Goal: Entertainment & Leisure: Consume media (video, audio)

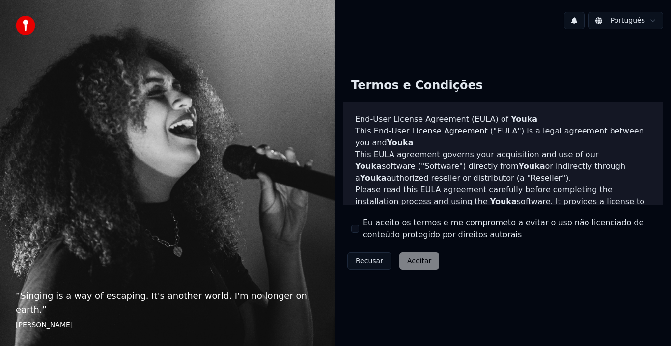
click at [429, 228] on label "Eu aceito os termos e me comprometo a evitar o uso não licenciado de conteúdo p…" at bounding box center [509, 229] width 292 height 24
click at [359, 228] on button "Eu aceito os termos e me comprometo a evitar o uso não licenciado de conteúdo p…" at bounding box center [355, 229] width 8 height 8
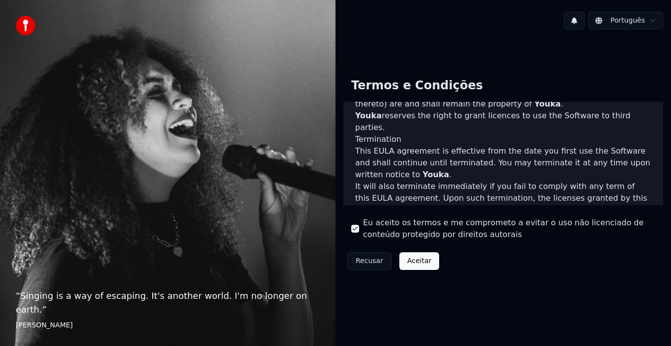
scroll to position [674, 0]
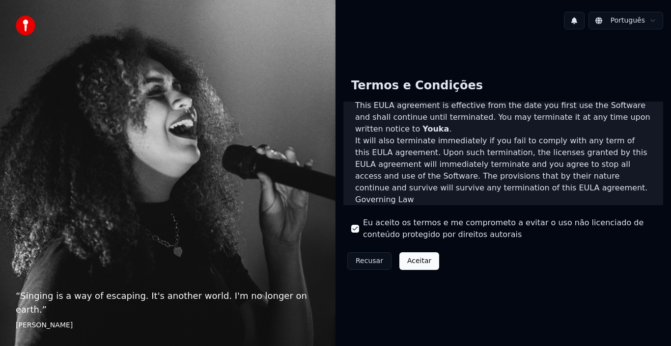
click at [432, 259] on button "Aceitar" at bounding box center [419, 261] width 40 height 18
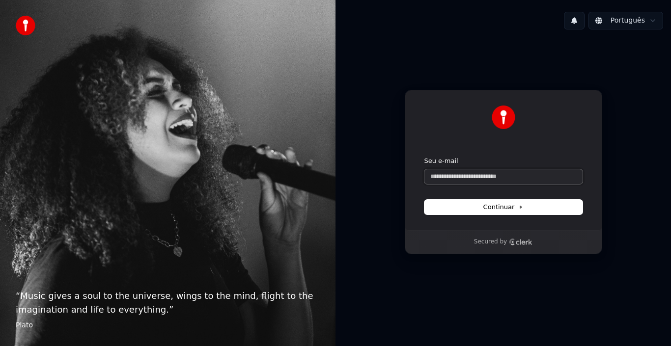
click at [479, 176] on input "Seu e-mail" at bounding box center [503, 176] width 158 height 15
click at [488, 203] on span "Continuar" at bounding box center [503, 207] width 40 height 9
type input "**********"
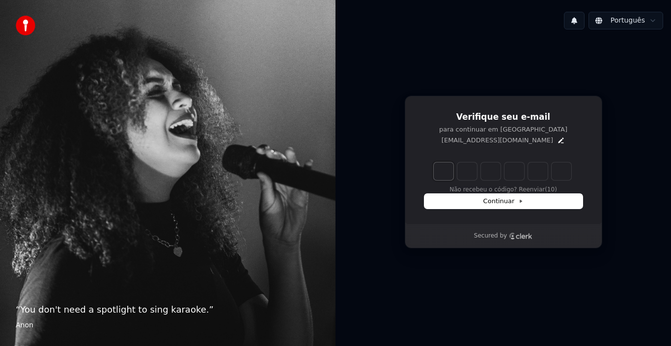
click at [440, 172] on input "Enter verification code. Digit 1" at bounding box center [444, 172] width 20 height 18
type input "******"
type input "*"
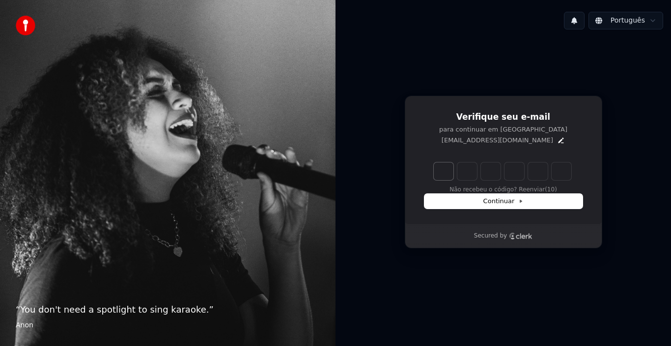
type input "*"
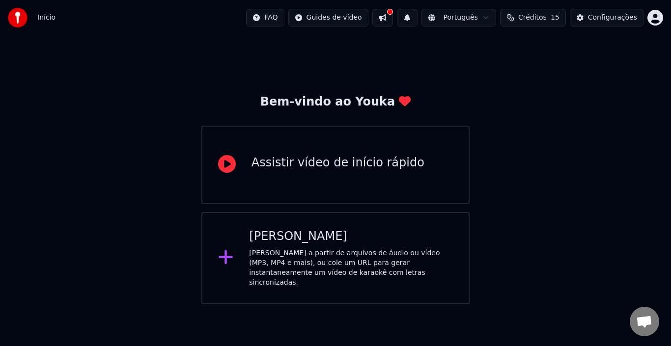
click at [291, 180] on div "Assistir vídeo de início rápido" at bounding box center [335, 165] width 268 height 79
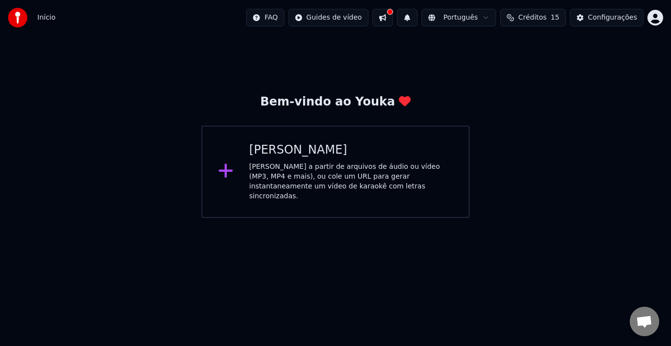
click at [319, 152] on div "Criar Karaokê" at bounding box center [351, 150] width 204 height 16
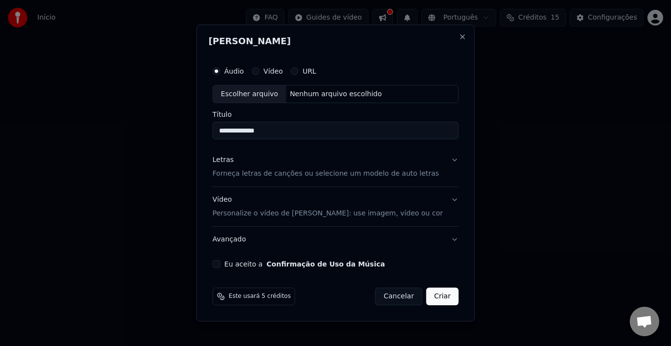
type input "**********"
click at [344, 171] on p "Forneça letras de canções ou selecione um modelo de auto letras" at bounding box center [326, 174] width 226 height 10
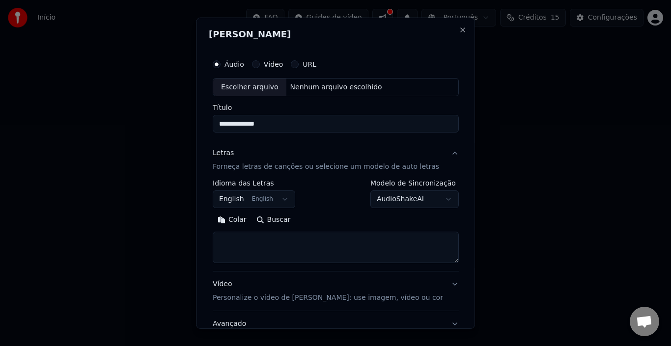
click at [253, 254] on textarea at bounding box center [336, 247] width 246 height 31
paste textarea "**********"
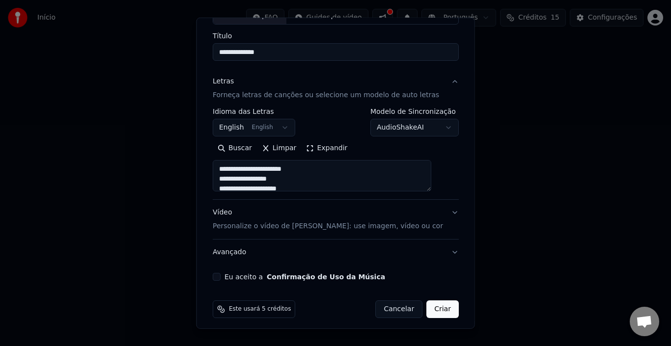
scroll to position [77, 0]
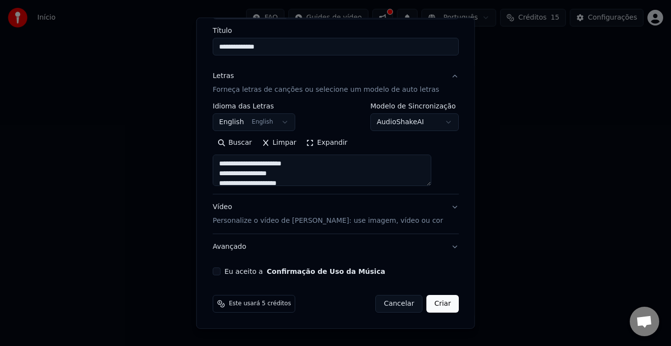
type textarea "**********"
click at [371, 223] on p "Personalize o vídeo de karaokê: use imagem, vídeo ou cor" at bounding box center [328, 221] width 230 height 10
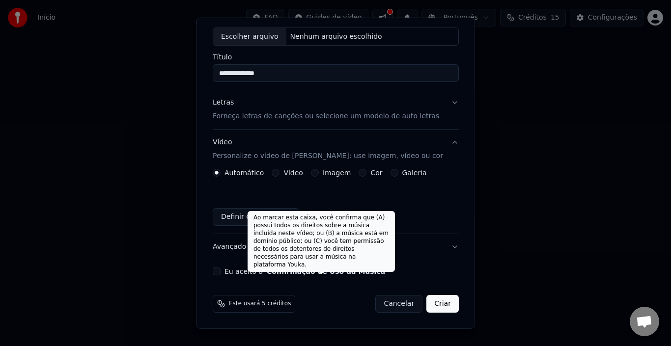
scroll to position [0, 0]
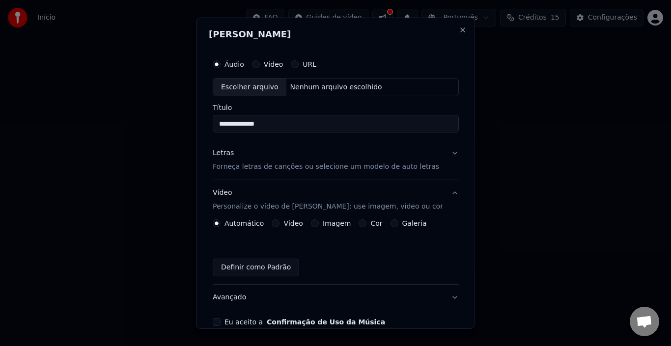
click at [259, 61] on button "Vídeo" at bounding box center [255, 64] width 8 height 8
click at [266, 118] on input "Título" at bounding box center [336, 124] width 246 height 18
click at [240, 56] on div "Áudio Vídeo URL" at bounding box center [336, 64] width 246 height 20
click at [237, 64] on label "Áudio" at bounding box center [234, 63] width 20 height 7
click at [221, 64] on button "Áudio" at bounding box center [217, 64] width 8 height 8
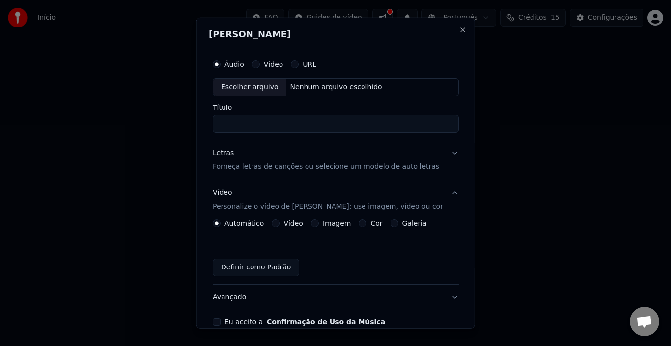
click at [277, 67] on label "Vídeo" at bounding box center [273, 63] width 20 height 7
click at [259, 67] on button "Vídeo" at bounding box center [255, 64] width 8 height 8
click at [245, 132] on input "Título" at bounding box center [336, 124] width 246 height 18
type input "**********"
click at [233, 162] on div "Letras Forneça letras de canções ou selecione um modelo de auto letras" at bounding box center [326, 160] width 226 height 24
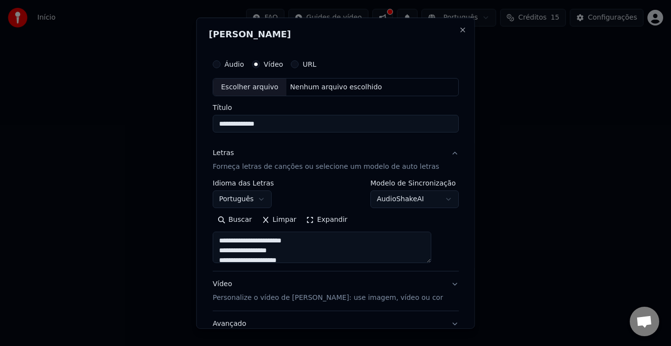
click at [254, 84] on div "Escolher arquivo" at bounding box center [249, 87] width 73 height 18
click at [243, 63] on label "Áudio" at bounding box center [234, 63] width 20 height 7
click at [221, 63] on button "Áudio" at bounding box center [217, 64] width 8 height 8
click at [267, 83] on div "Escolher arquivo" at bounding box center [249, 87] width 73 height 18
type input "**********"
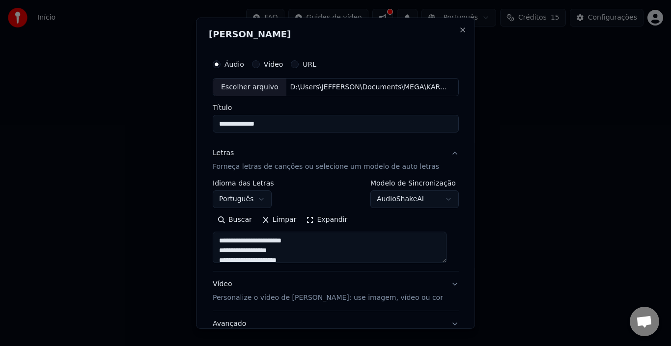
click at [241, 122] on input "**********" at bounding box center [336, 124] width 246 height 18
click at [279, 123] on input "**********" at bounding box center [336, 124] width 246 height 18
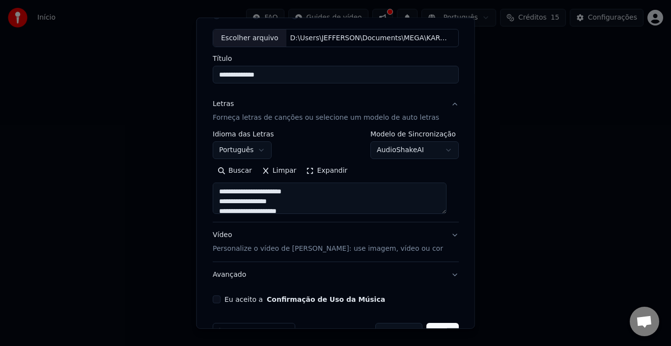
click at [315, 249] on p "Personalize o vídeo de karaokê: use imagem, vídeo ou cor" at bounding box center [328, 249] width 230 height 10
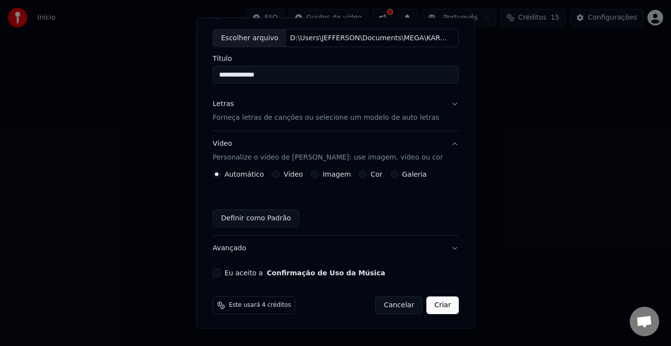
click at [242, 176] on label "Automático" at bounding box center [243, 174] width 39 height 7
click at [221, 176] on button "Automático" at bounding box center [217, 174] width 8 height 8
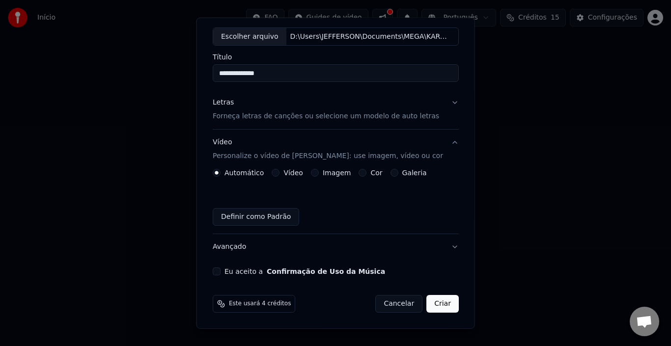
click at [236, 249] on button "Avançado" at bounding box center [336, 247] width 246 height 26
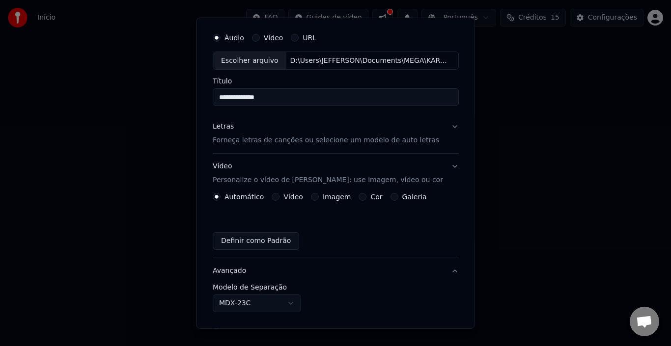
scroll to position [22, 0]
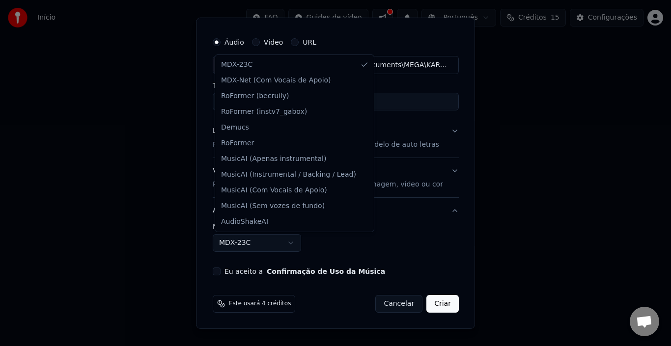
click at [238, 218] on body "**********" at bounding box center [335, 109] width 671 height 218
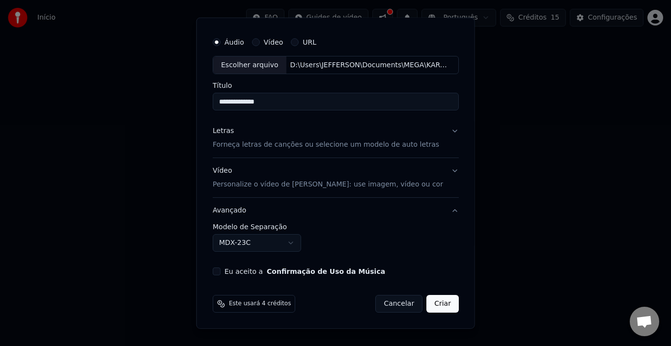
click at [206, 218] on body "**********" at bounding box center [335, 109] width 671 height 218
click at [217, 271] on button "Eu aceito a Confirmação de Uso da Música" at bounding box center [217, 272] width 8 height 8
click at [270, 42] on label "Vídeo" at bounding box center [273, 41] width 20 height 7
click at [259, 42] on button "Vídeo" at bounding box center [255, 42] width 8 height 8
click at [239, 38] on label "Áudio" at bounding box center [234, 41] width 20 height 7
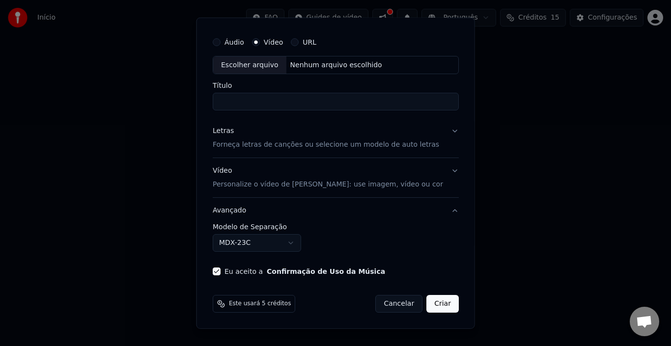
click at [221, 38] on button "Áudio" at bounding box center [217, 42] width 8 height 8
click at [440, 307] on button "Criar" at bounding box center [442, 304] width 32 height 18
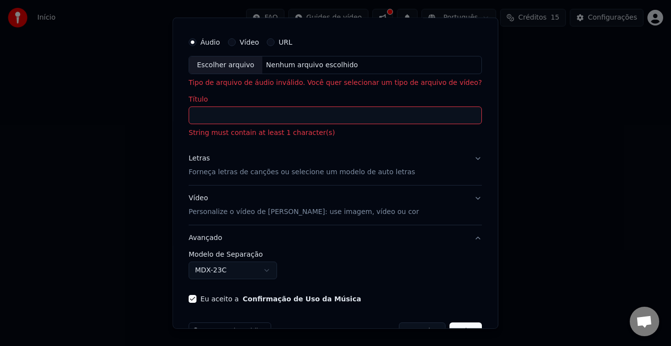
click at [266, 120] on input "Título" at bounding box center [335, 116] width 293 height 18
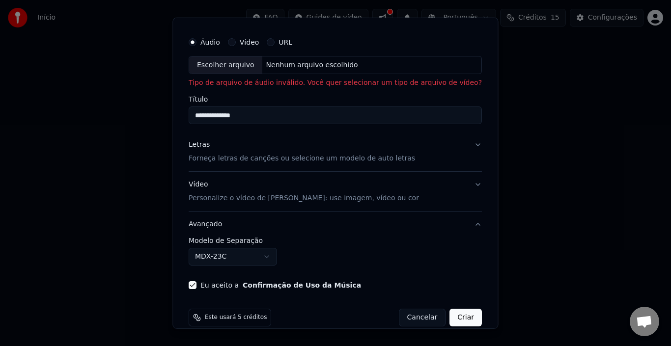
type input "**********"
click at [245, 69] on div "Escolher arquivo" at bounding box center [225, 65] width 73 height 18
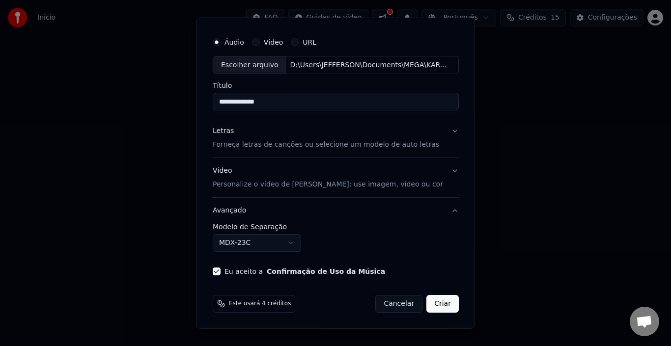
click at [290, 142] on p "Forneça letras de canções ou selecione um modelo de auto letras" at bounding box center [326, 145] width 226 height 10
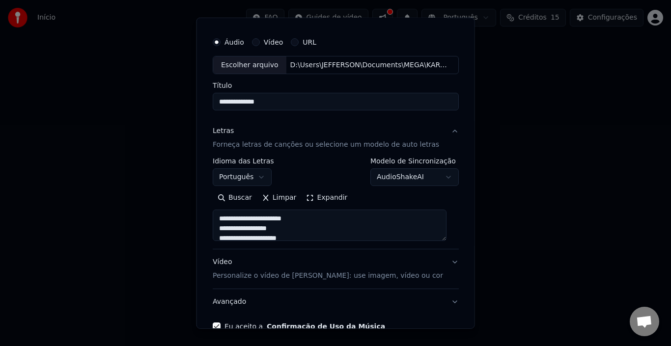
click at [290, 142] on p "Forneça letras de canções ou selecione um modelo de auto letras" at bounding box center [326, 145] width 226 height 10
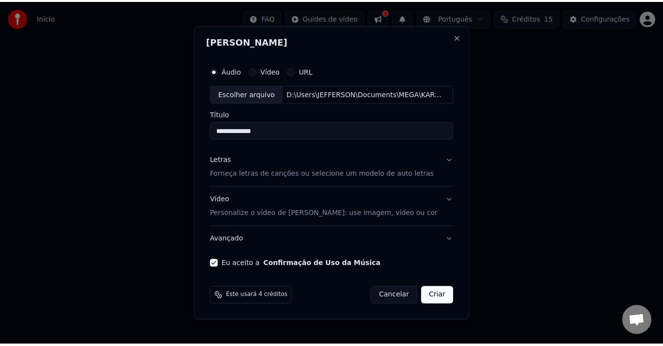
scroll to position [0, 0]
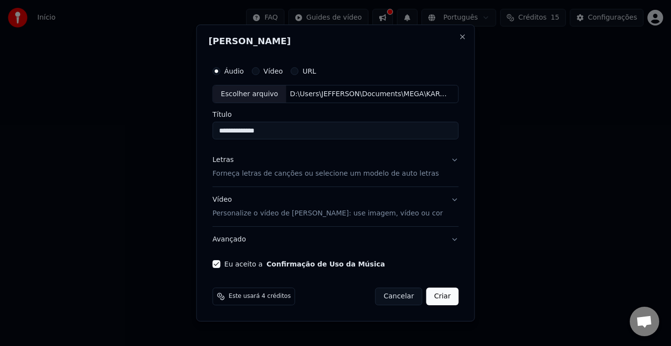
click at [435, 300] on button "Criar" at bounding box center [442, 297] width 32 height 18
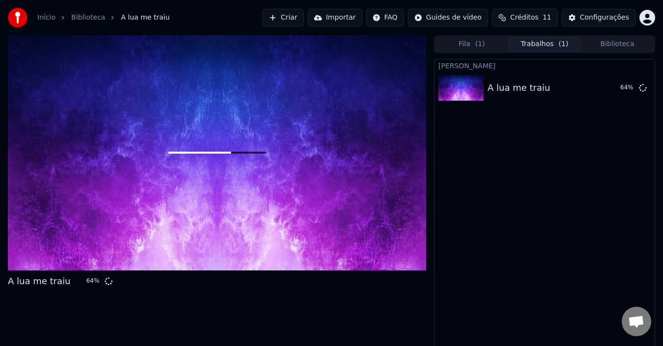
click at [536, 20] on span "Créditos" at bounding box center [524, 18] width 28 height 10
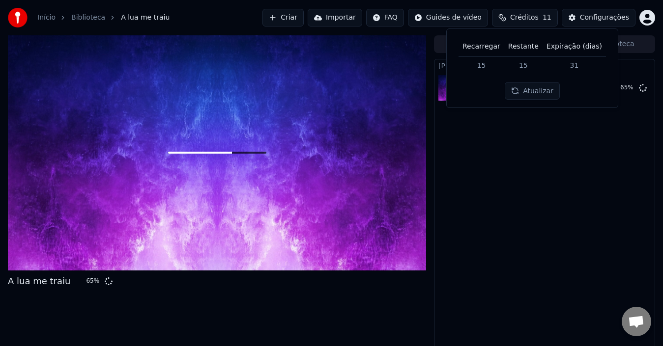
click at [484, 48] on th "Recarregar" at bounding box center [481, 47] width 46 height 20
click at [502, 214] on div "Criar Karaokê A lua me traiu 66 %" at bounding box center [544, 206] width 221 height 294
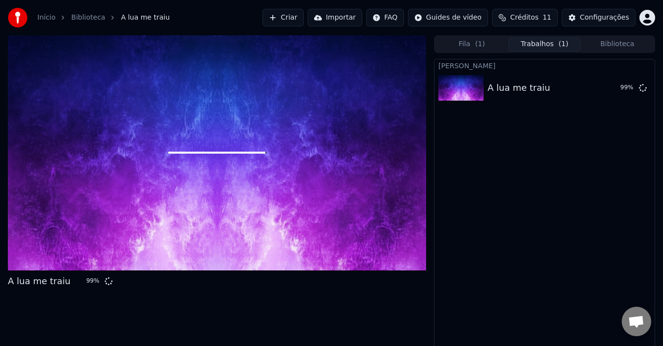
click at [421, 152] on div at bounding box center [217, 152] width 418 height 235
click at [539, 103] on div "A lua me traiu 99 %" at bounding box center [544, 87] width 220 height 33
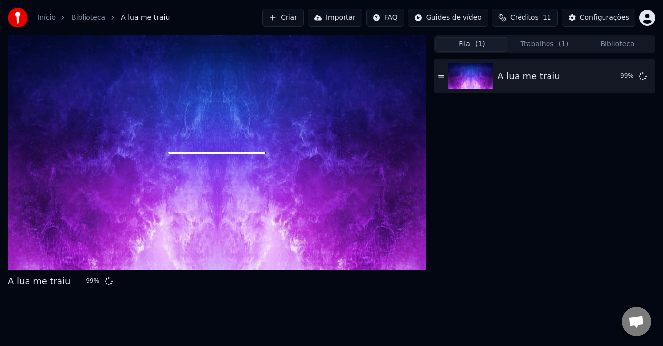
click at [475, 45] on button "Fila ( 1 )" at bounding box center [471, 44] width 73 height 14
click at [543, 45] on button "Trabalhos ( 1 )" at bounding box center [544, 44] width 73 height 14
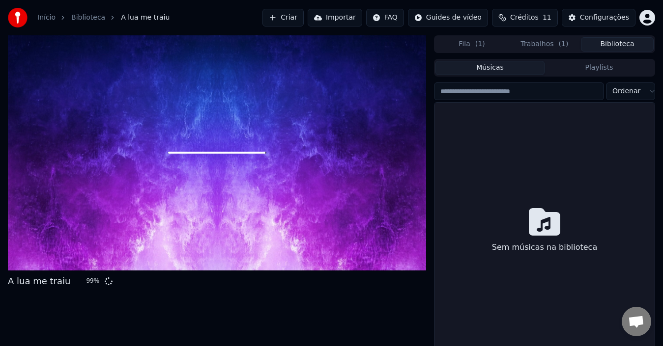
click at [620, 46] on button "Biblioteca" at bounding box center [617, 44] width 73 height 14
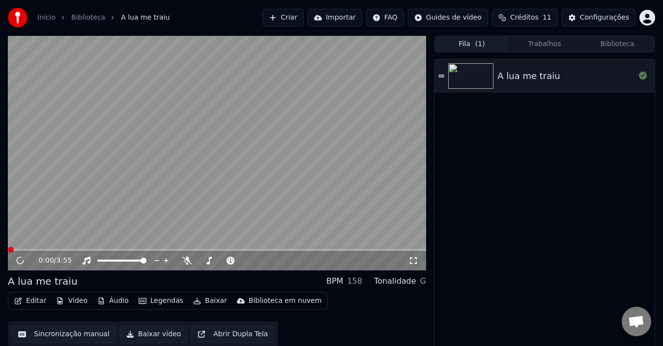
click at [467, 44] on button "Fila ( 1 )" at bounding box center [471, 44] width 73 height 14
click at [35, 301] on button "Editar" at bounding box center [30, 301] width 40 height 14
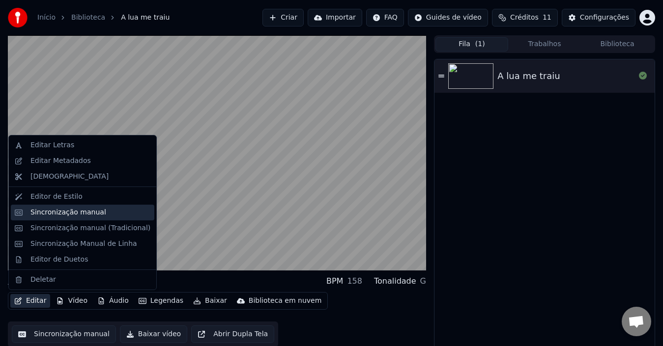
click at [72, 208] on div "Sincronização manual" at bounding box center [68, 213] width 76 height 10
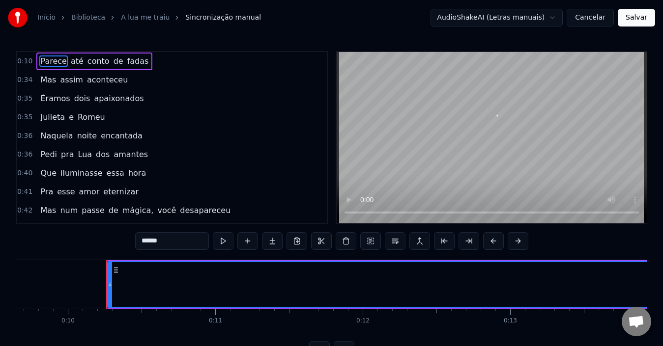
scroll to position [0, 1463]
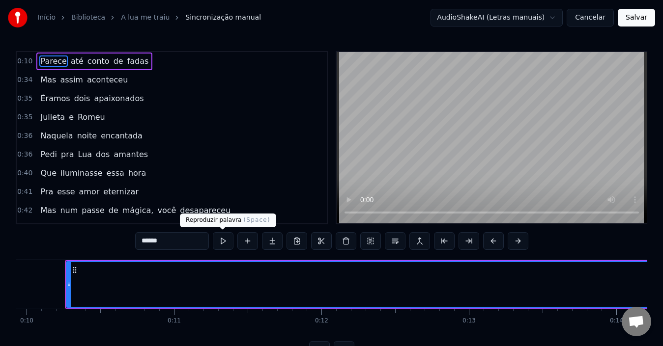
click at [222, 244] on button at bounding box center [223, 241] width 21 height 18
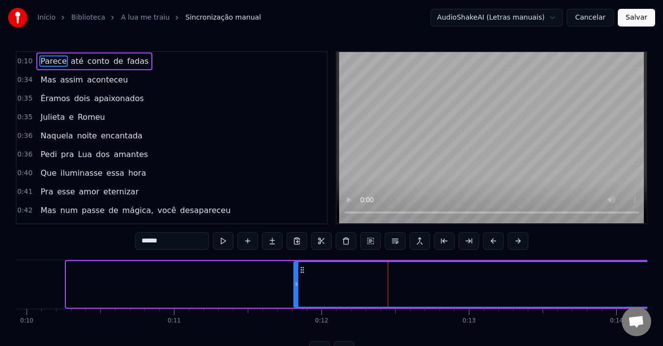
drag, startPoint x: 68, startPoint y: 280, endPoint x: 296, endPoint y: 291, distance: 228.2
click at [296, 291] on div at bounding box center [296, 284] width 4 height 45
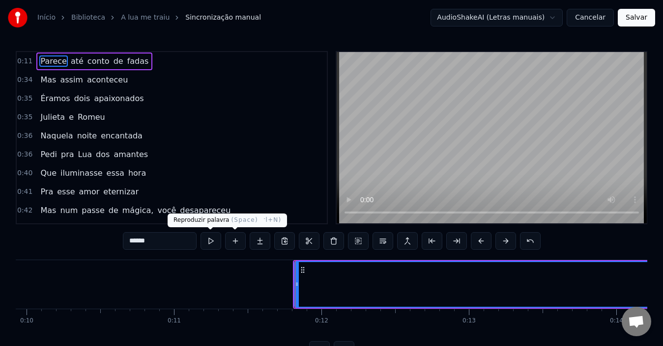
click at [213, 243] on button at bounding box center [210, 241] width 21 height 18
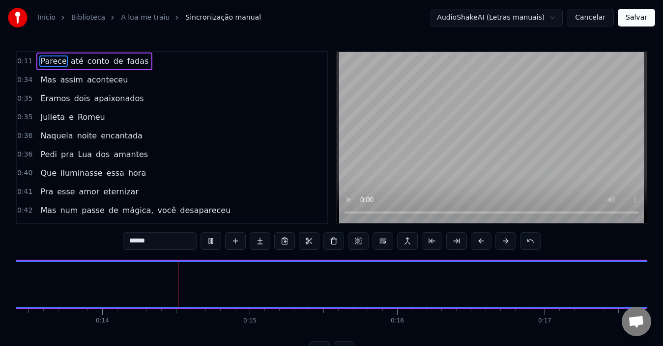
scroll to position [0, 2003]
drag, startPoint x: 294, startPoint y: 280, endPoint x: 531, endPoint y: 290, distance: 237.9
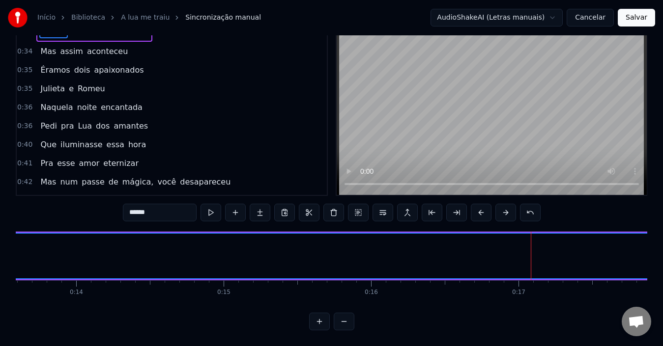
scroll to position [37, 0]
click at [344, 320] on button at bounding box center [344, 322] width 21 height 18
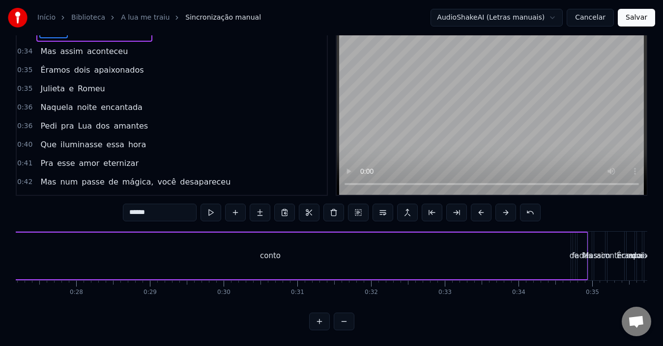
click at [344, 320] on button at bounding box center [344, 322] width 21 height 18
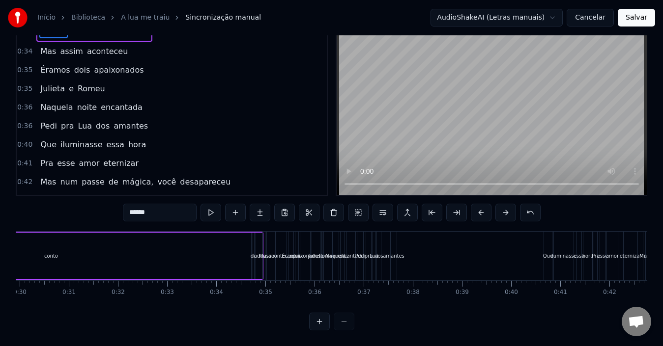
click at [344, 320] on div at bounding box center [331, 322] width 45 height 18
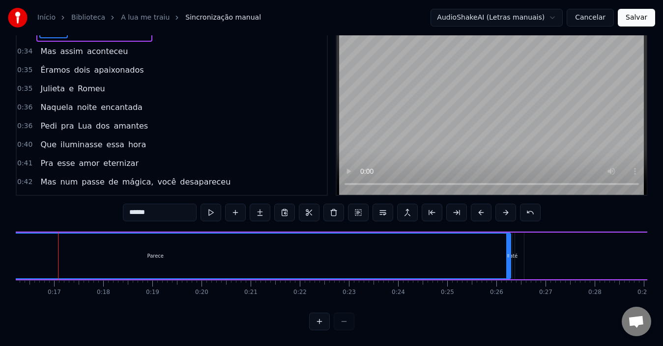
scroll to position [0, 790]
click at [344, 320] on div at bounding box center [331, 322] width 45 height 18
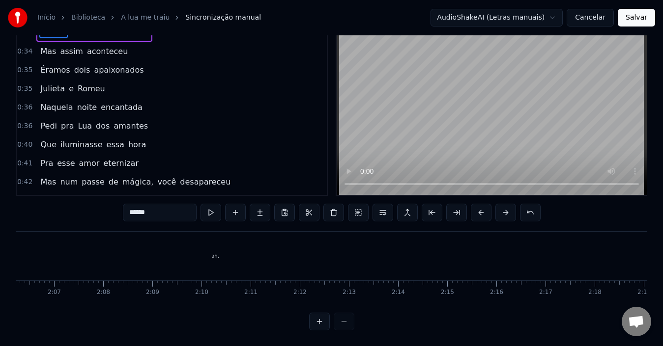
scroll to position [0, 6313]
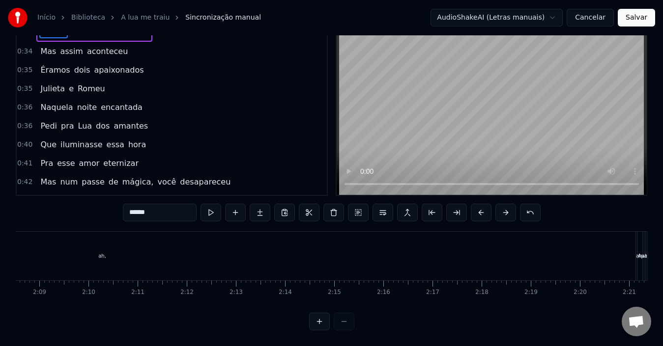
click at [146, 204] on input "******" at bounding box center [160, 213] width 74 height 18
click at [208, 204] on button at bounding box center [210, 213] width 21 height 18
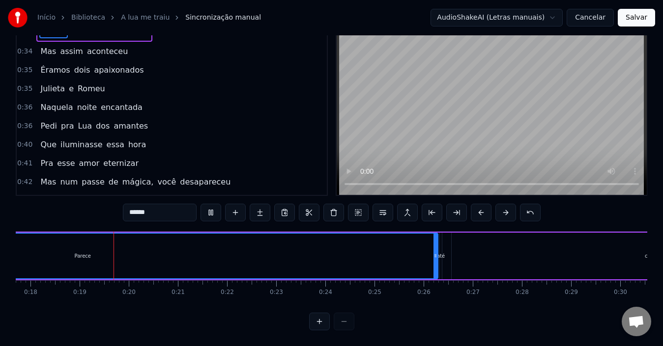
scroll to position [0, 893]
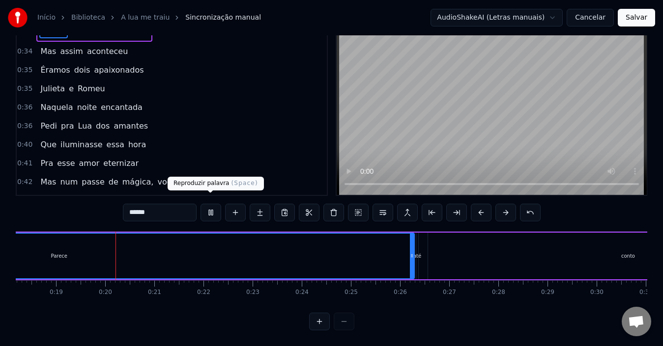
click at [212, 204] on button at bounding box center [210, 213] width 21 height 18
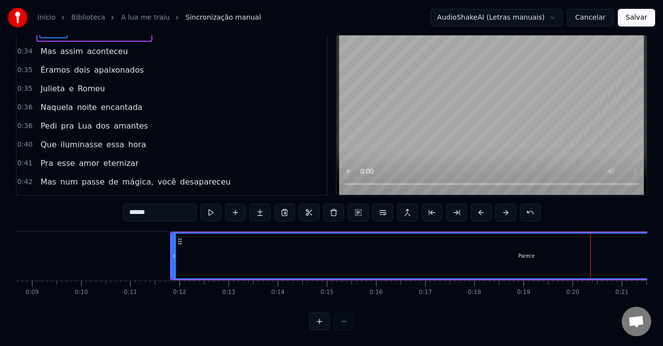
scroll to position [0, 251]
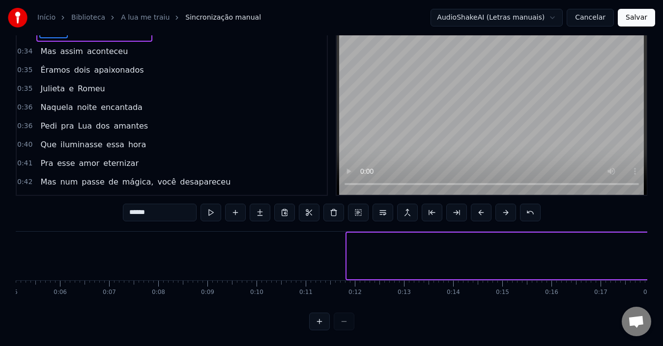
drag, startPoint x: 349, startPoint y: 246, endPoint x: 665, endPoint y: 249, distance: 315.4
click at [663, 249] on html "Início Biblioteca A lua me traiu Sincronização manual AudioShakeAI (Letras manu…" at bounding box center [331, 159] width 663 height 375
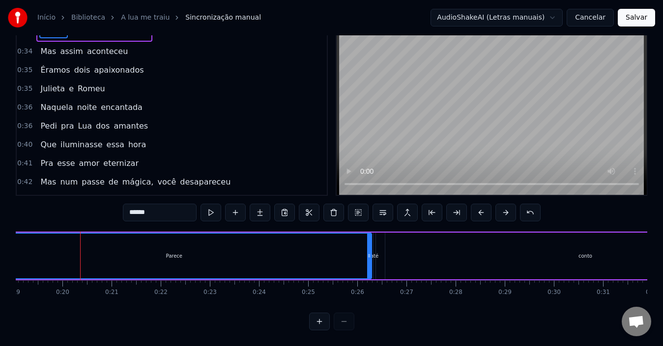
scroll to position [0, 870]
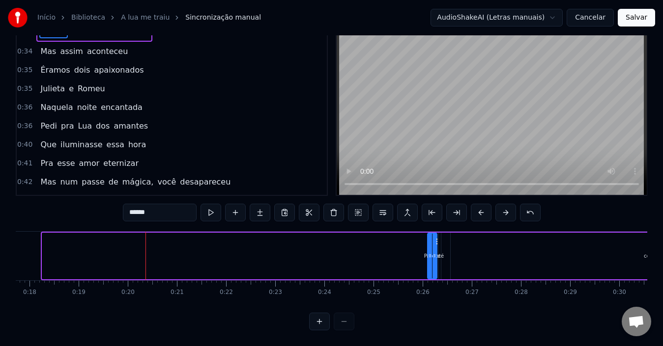
drag, startPoint x: 44, startPoint y: 246, endPoint x: 429, endPoint y: 228, distance: 385.5
click at [429, 234] on div at bounding box center [430, 256] width 4 height 45
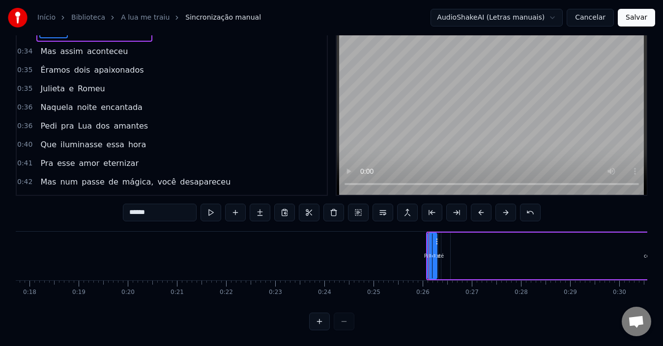
scroll to position [0, 0]
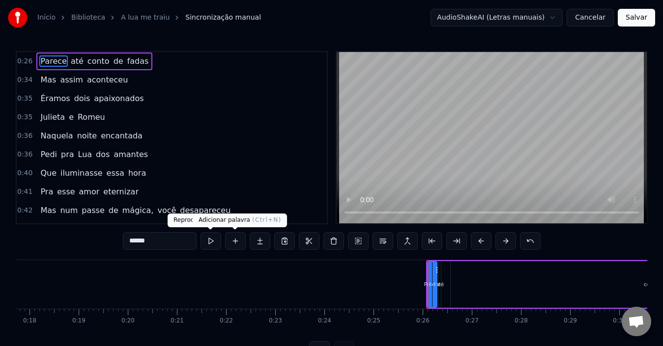
click at [225, 238] on button at bounding box center [235, 241] width 21 height 18
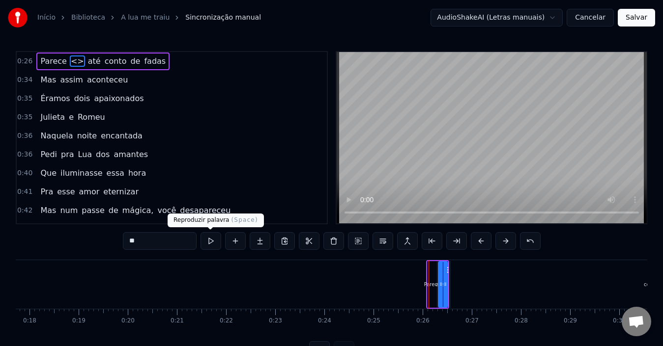
click at [215, 238] on button at bounding box center [210, 241] width 21 height 18
click at [213, 237] on button at bounding box center [210, 241] width 21 height 18
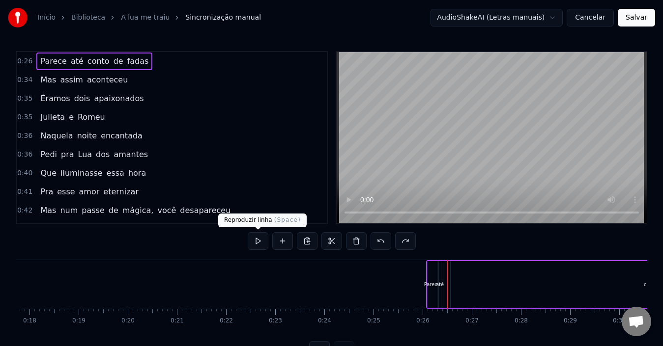
click at [254, 240] on button at bounding box center [258, 241] width 21 height 18
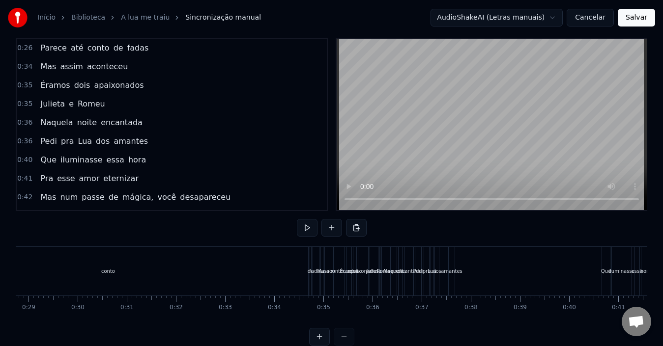
scroll to position [37, 0]
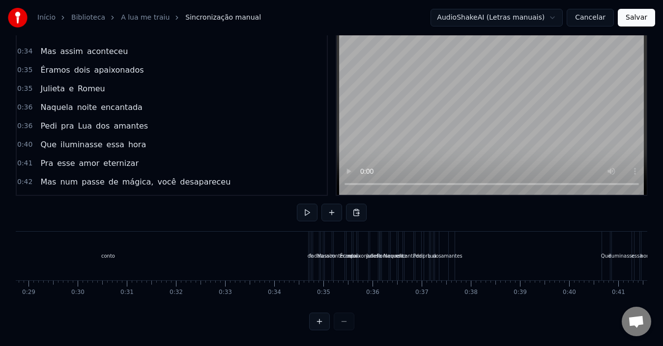
click at [583, 13] on button "Cancelar" at bounding box center [589, 18] width 47 height 18
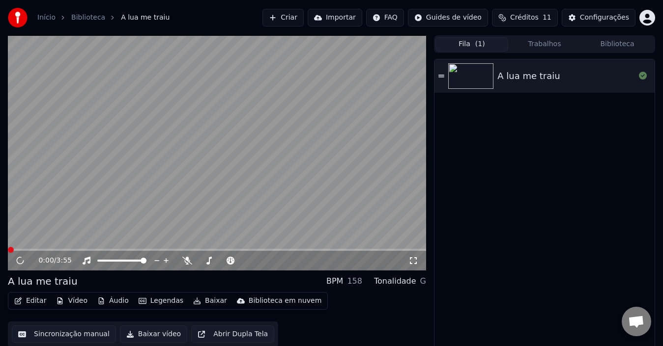
click at [38, 301] on button "Editar" at bounding box center [30, 301] width 40 height 14
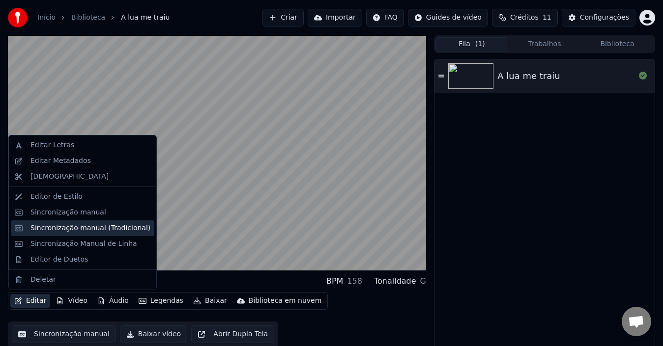
click at [85, 227] on div "Sincronização manual (Tradicional)" at bounding box center [90, 228] width 120 height 10
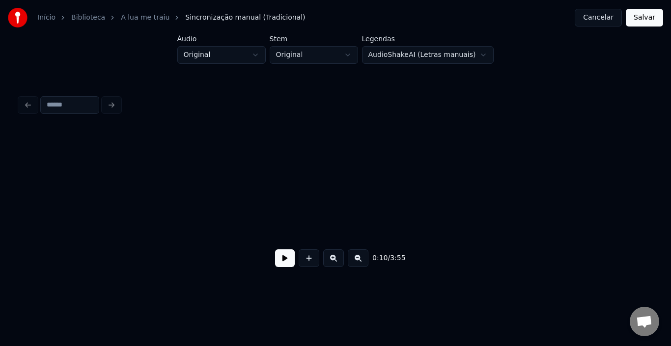
scroll to position [0, 1008]
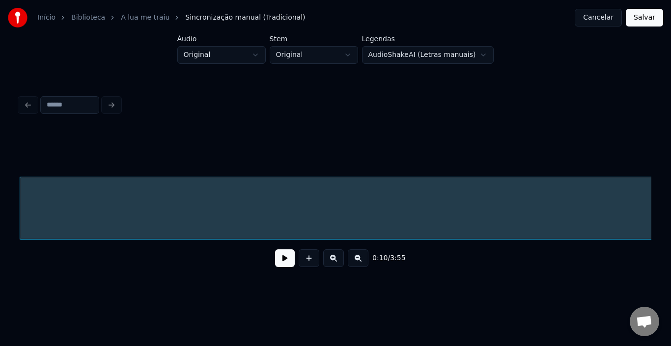
drag, startPoint x: 275, startPoint y: 261, endPoint x: 281, endPoint y: 262, distance: 6.0
click at [279, 261] on button at bounding box center [285, 259] width 20 height 18
click at [353, 261] on button at bounding box center [358, 259] width 21 height 18
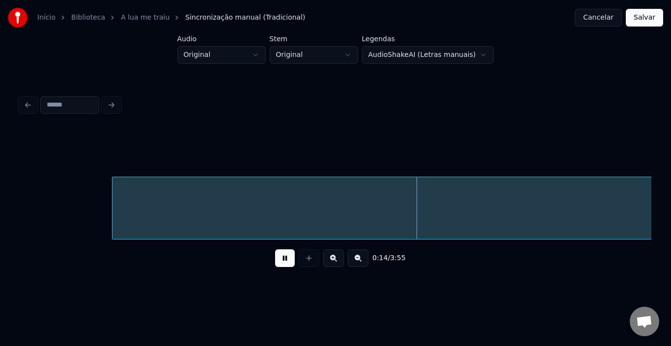
click at [360, 263] on button at bounding box center [358, 259] width 21 height 18
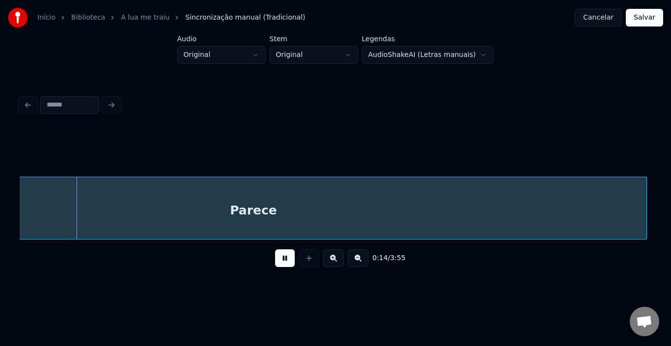
scroll to position [0, 307]
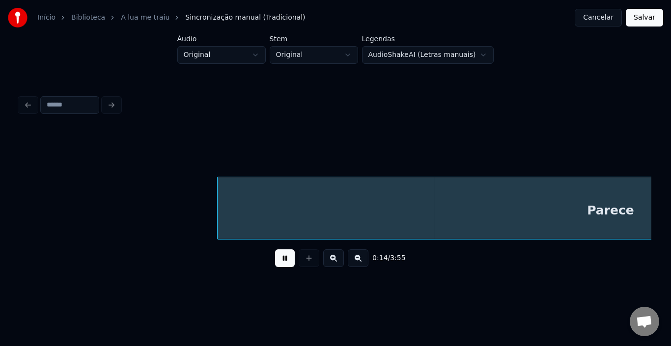
click at [360, 263] on button at bounding box center [358, 259] width 21 height 18
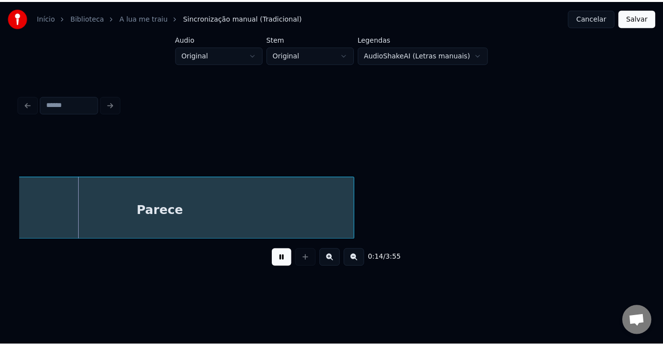
scroll to position [0, 0]
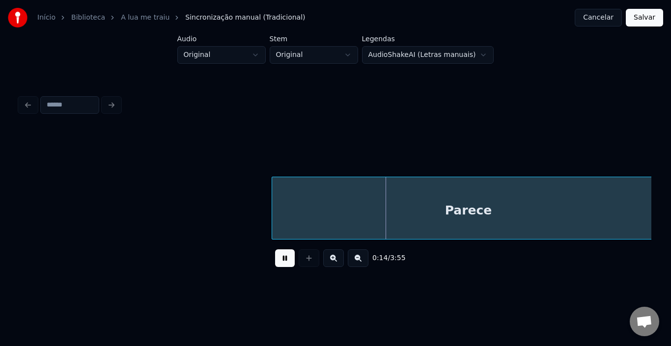
click at [360, 263] on button at bounding box center [358, 259] width 21 height 18
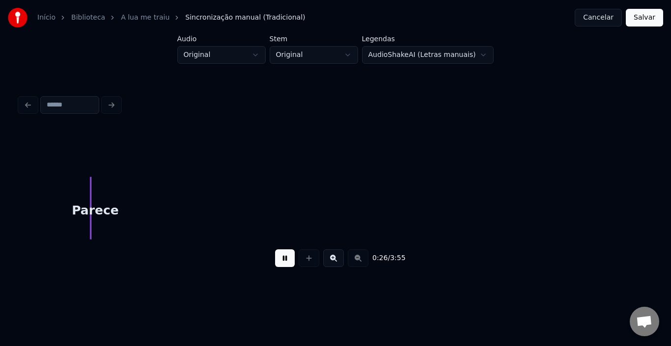
click at [165, 208] on div "Parece" at bounding box center [336, 208] width 632 height 63
click at [39, 192] on div "Parece" at bounding box center [336, 208] width 632 height 63
click at [70, 211] on div "Parece" at bounding box center [336, 208] width 632 height 63
click at [94, 211] on div "Parece" at bounding box center [95, 210] width 10 height 67
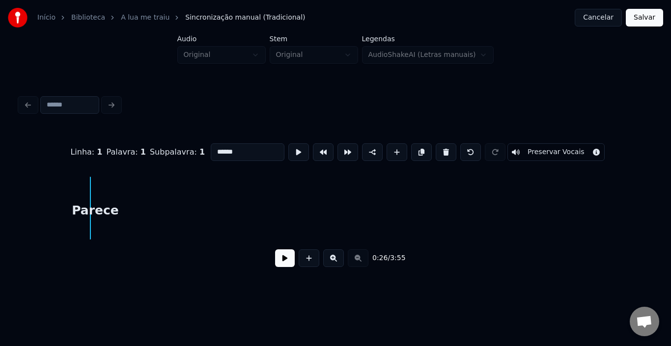
click at [600, 23] on button "Cancelar" at bounding box center [598, 18] width 47 height 18
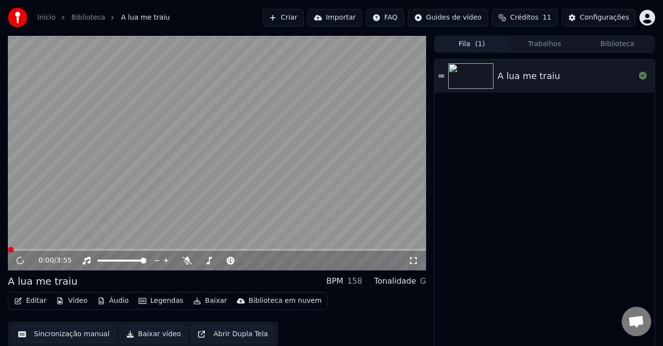
click at [30, 301] on button "Editar" at bounding box center [30, 301] width 40 height 14
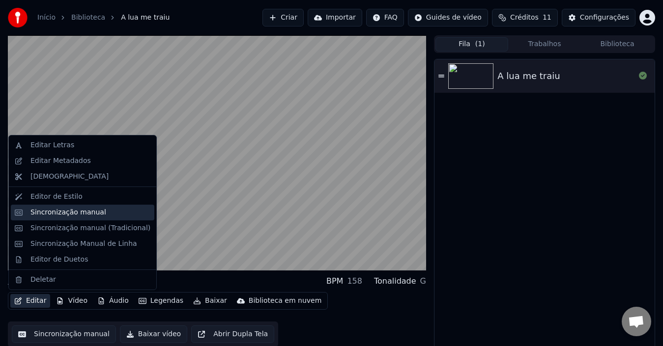
click at [84, 214] on div "Sincronização manual" at bounding box center [68, 213] width 76 height 10
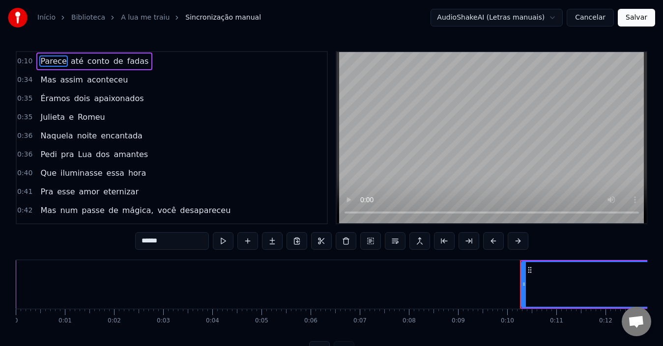
click at [22, 57] on span "0:10" at bounding box center [24, 61] width 15 height 10
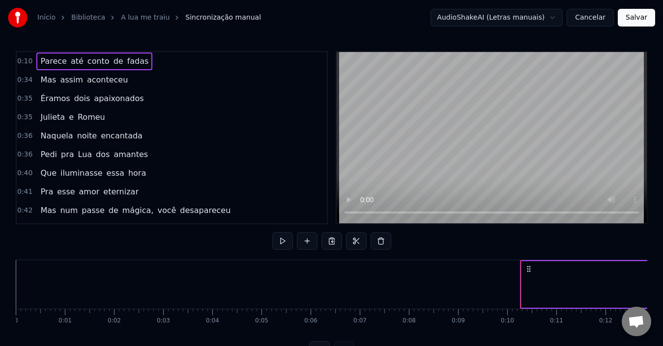
click at [22, 57] on span "0:10" at bounding box center [24, 61] width 15 height 10
click at [22, 58] on span "0:10" at bounding box center [24, 61] width 15 height 10
click at [70, 61] on span "até" at bounding box center [77, 61] width 15 height 11
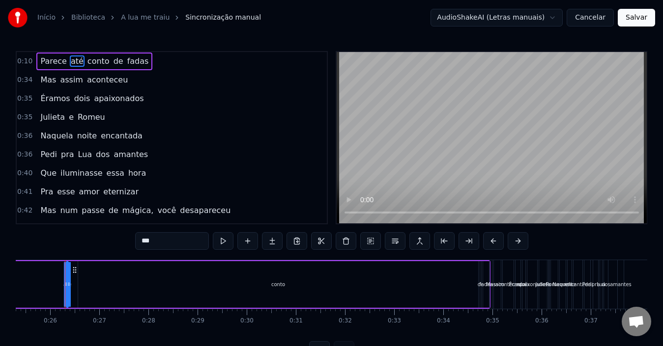
click at [47, 61] on span "Parece" at bounding box center [53, 61] width 28 height 11
type input "******"
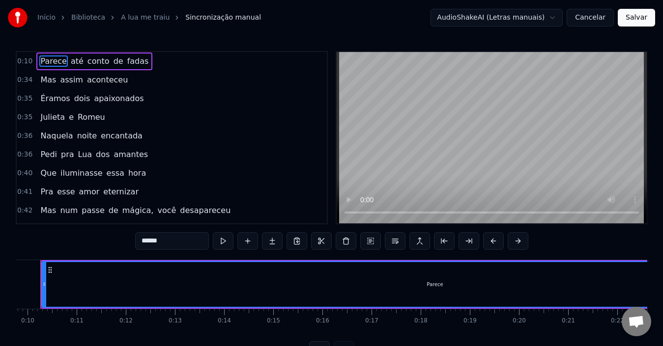
scroll to position [0, 455]
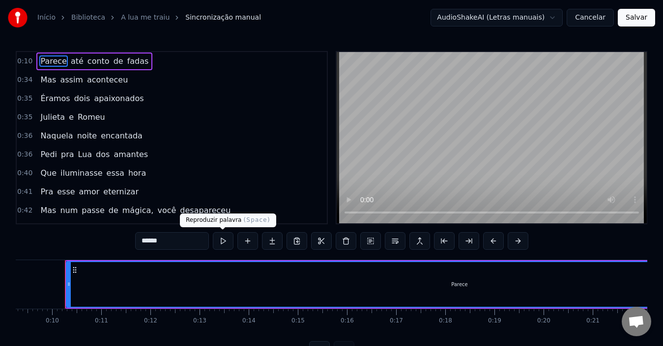
click at [222, 236] on button at bounding box center [223, 241] width 21 height 18
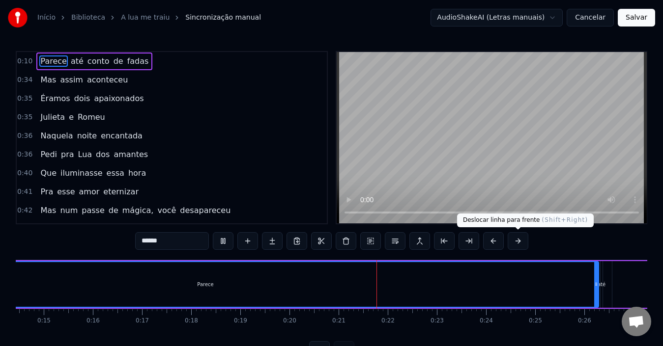
scroll to position [0, 1001]
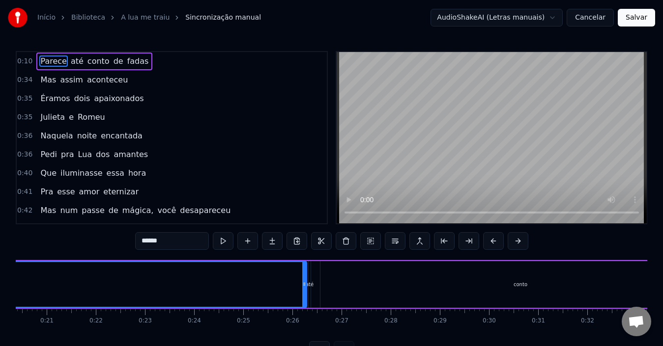
click at [24, 58] on span "0:10" at bounding box center [24, 61] width 15 height 10
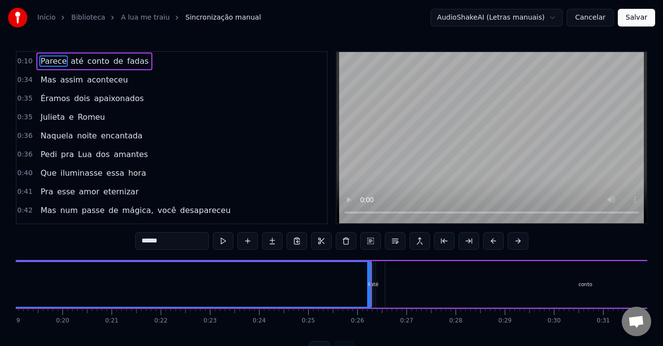
click at [24, 58] on span "0:10" at bounding box center [24, 61] width 15 height 10
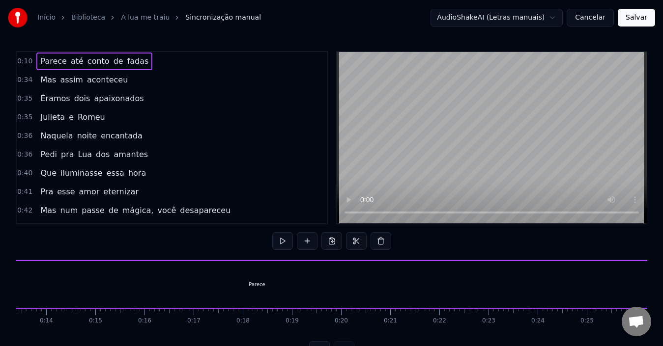
click at [24, 58] on span "0:10" at bounding box center [24, 61] width 15 height 10
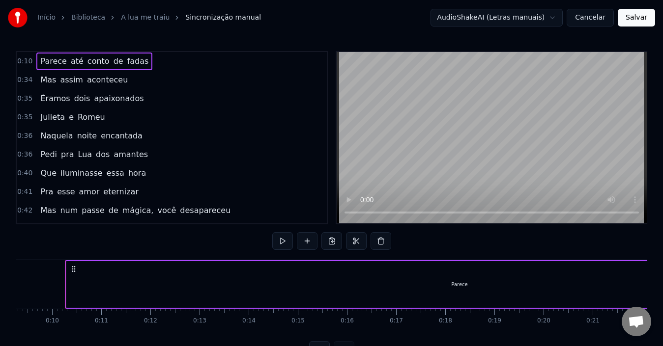
click at [24, 58] on span "0:10" at bounding box center [24, 61] width 15 height 10
click at [72, 268] on icon at bounding box center [74, 269] width 8 height 8
drag, startPoint x: 68, startPoint y: 261, endPoint x: 121, endPoint y: 265, distance: 53.2
click at [121, 265] on div "Parece" at bounding box center [459, 284] width 787 height 47
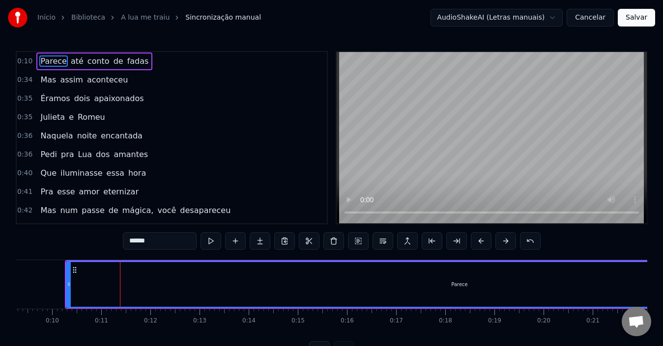
drag, startPoint x: 66, startPoint y: 281, endPoint x: 277, endPoint y: 276, distance: 211.3
click at [277, 276] on div "Parece" at bounding box center [459, 284] width 787 height 47
click at [68, 282] on icon at bounding box center [69, 284] width 4 height 8
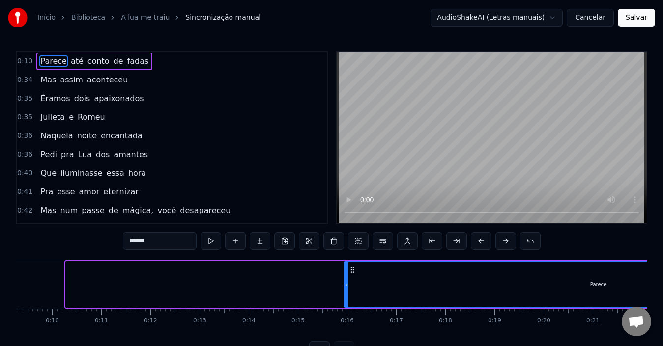
drag, startPoint x: 68, startPoint y: 283, endPoint x: 346, endPoint y: 250, distance: 280.0
click at [346, 250] on div "0:10 Parece até conto de fadas 0:34 Mas assim aconteceu 0:35 Éramos dois apaixo…" at bounding box center [331, 205] width 631 height 308
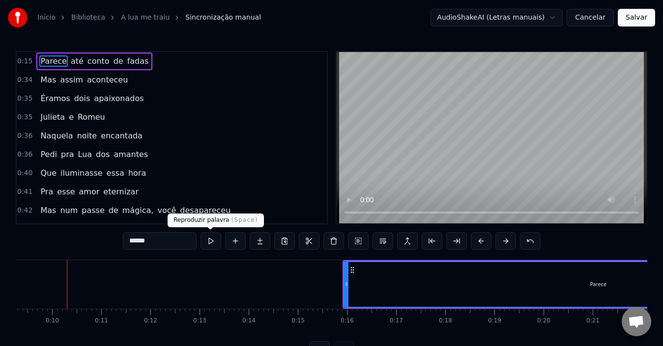
click at [210, 242] on button at bounding box center [210, 241] width 21 height 18
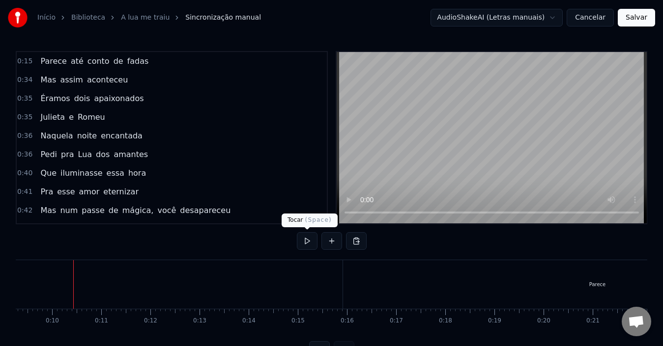
click at [303, 244] on button at bounding box center [307, 241] width 21 height 18
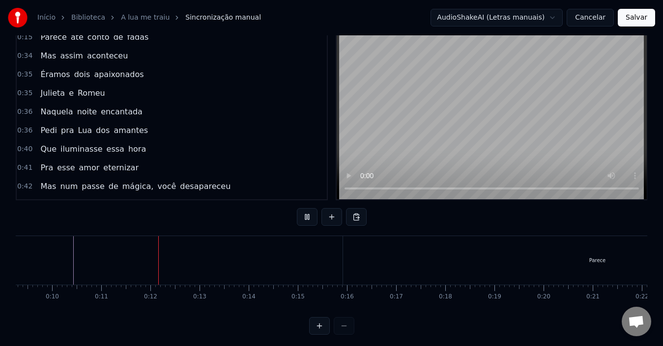
scroll to position [37, 0]
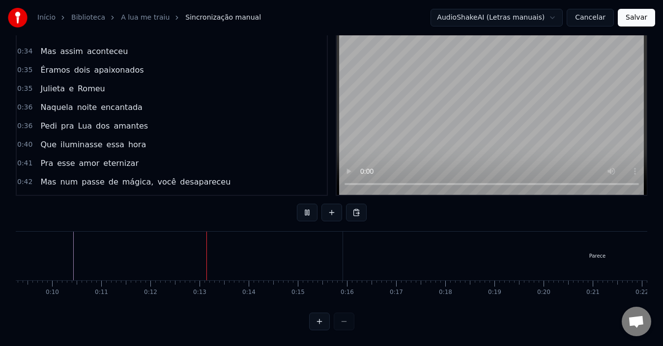
click at [342, 247] on div "Parece" at bounding box center [596, 256] width 509 height 49
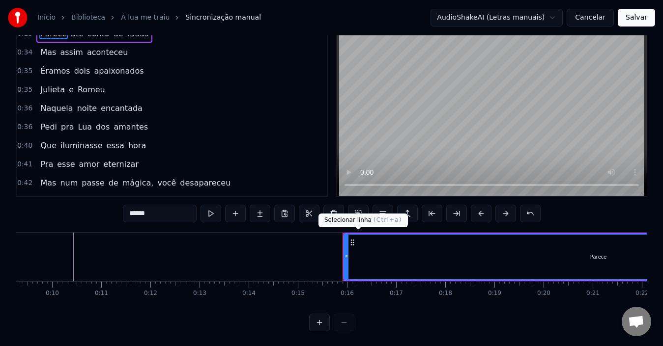
scroll to position [0, 0]
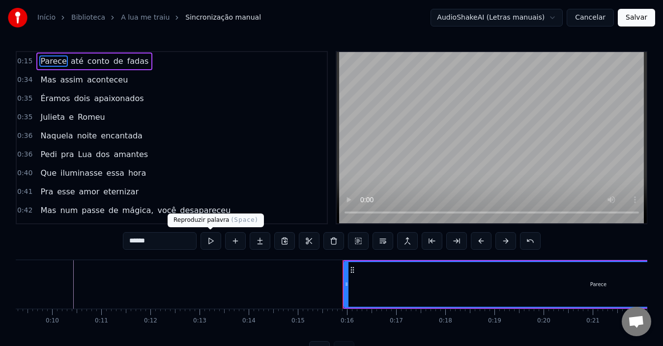
click at [213, 238] on button at bounding box center [210, 241] width 21 height 18
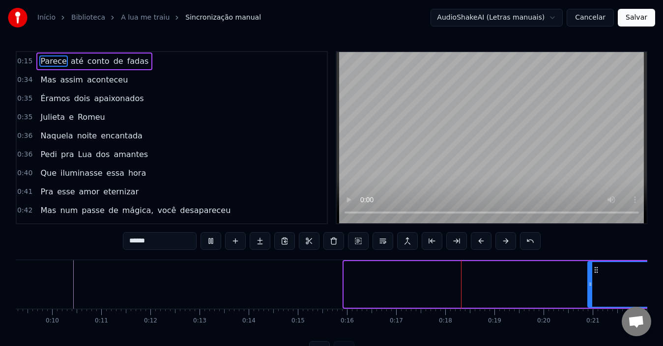
drag, startPoint x: 346, startPoint y: 282, endPoint x: 598, endPoint y: 265, distance: 252.1
click at [592, 265] on div at bounding box center [590, 284] width 4 height 45
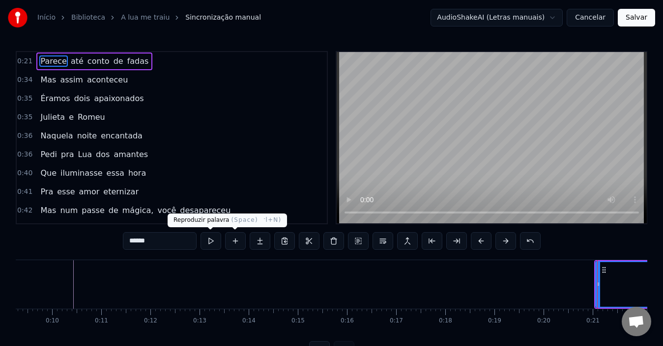
click at [214, 240] on button at bounding box center [210, 241] width 21 height 18
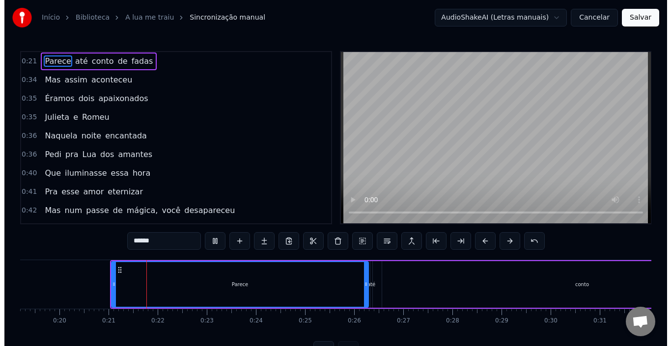
scroll to position [0, 995]
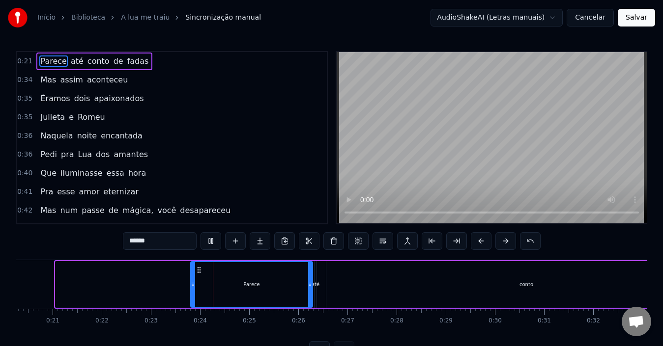
drag, startPoint x: 58, startPoint y: 282, endPoint x: 193, endPoint y: 282, distance: 135.1
click at [193, 282] on icon at bounding box center [193, 284] width 4 height 8
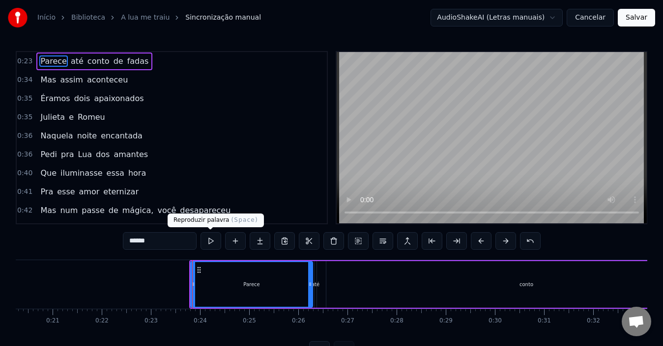
click at [206, 242] on button at bounding box center [210, 241] width 21 height 18
click at [589, 15] on button "Cancelar" at bounding box center [589, 18] width 47 height 18
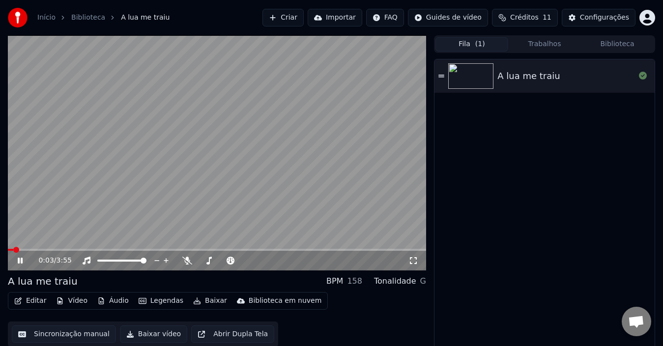
click at [18, 261] on icon at bounding box center [20, 261] width 5 height 6
click at [302, 20] on button "Criar" at bounding box center [282, 18] width 41 height 18
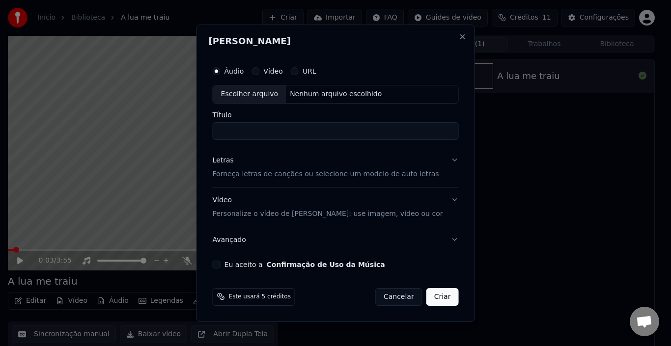
click at [263, 91] on div "Escolher arquivo" at bounding box center [249, 94] width 73 height 18
type input "**********"
click at [367, 173] on p "Forneça letras de canções ou selecione um modelo de auto letras" at bounding box center [326, 174] width 226 height 10
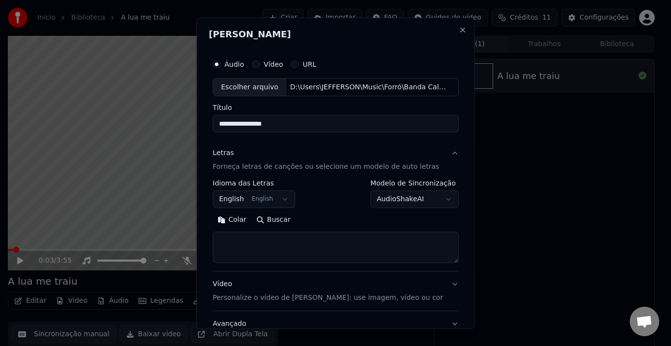
click at [318, 243] on textarea at bounding box center [336, 247] width 246 height 31
click at [240, 249] on textarea at bounding box center [336, 247] width 246 height 31
paste textarea "**********"
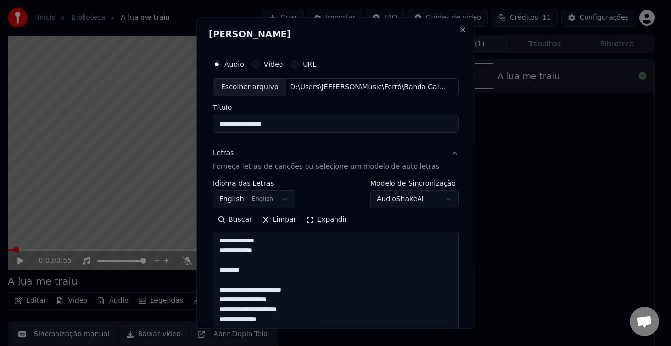
scroll to position [690, 0]
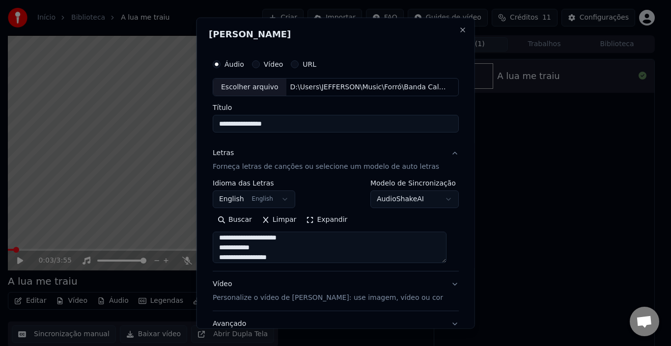
type textarea "**********"
click at [274, 198] on button "English English" at bounding box center [254, 200] width 83 height 18
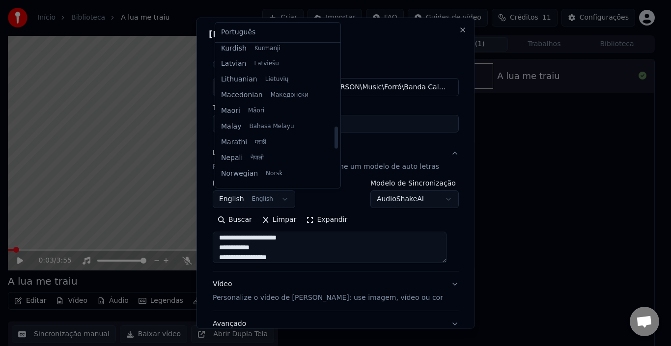
scroll to position [540, 0]
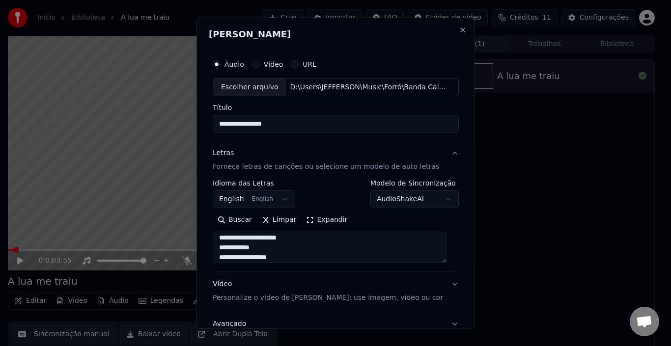
click at [361, 143] on body "**********" at bounding box center [331, 173] width 663 height 346
click at [387, 198] on body "**********" at bounding box center [331, 173] width 663 height 346
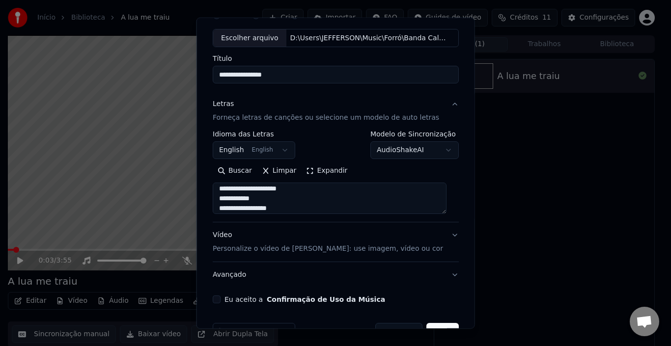
click at [367, 251] on p "Personalize o vídeo de karaokê: use imagem, vídeo ou cor" at bounding box center [328, 249] width 230 height 10
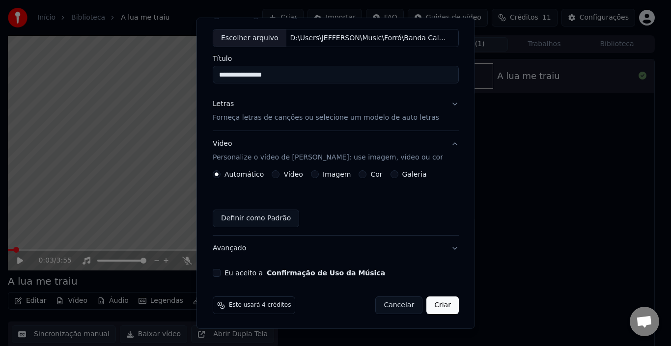
click at [339, 174] on label "Imagem" at bounding box center [336, 174] width 28 height 7
click at [318, 174] on button "Imagem" at bounding box center [314, 174] width 8 height 8
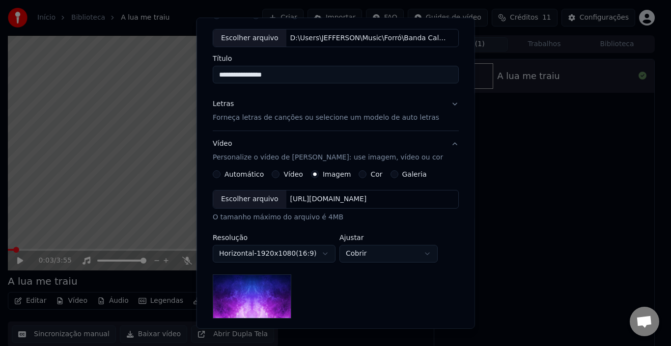
click at [370, 172] on label "Cor" at bounding box center [376, 174] width 12 height 7
click at [366, 172] on button "Cor" at bounding box center [363, 174] width 8 height 8
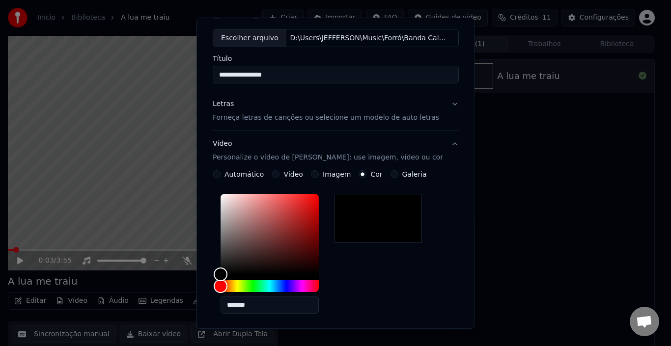
click at [395, 169] on button "Vídeo Personalize o vídeo de karaokê: use imagem, vídeo ou cor" at bounding box center [336, 150] width 246 height 39
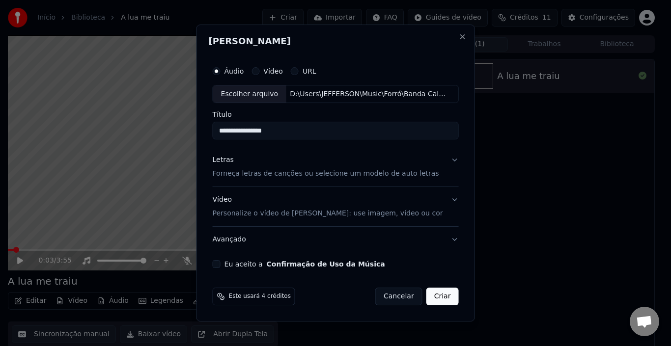
click at [380, 213] on p "Personalize o vídeo de karaokê: use imagem, vídeo ou cor" at bounding box center [328, 214] width 230 height 10
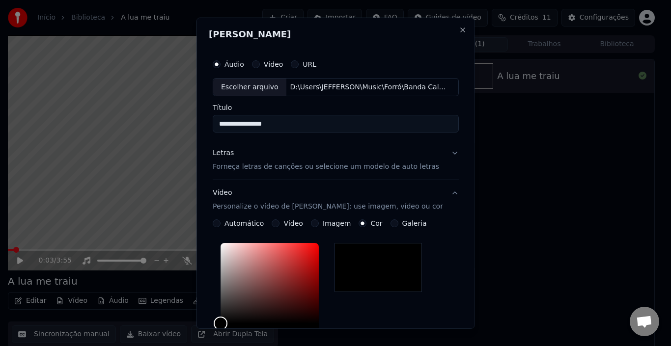
click at [390, 223] on button "Galeria" at bounding box center [394, 224] width 8 height 8
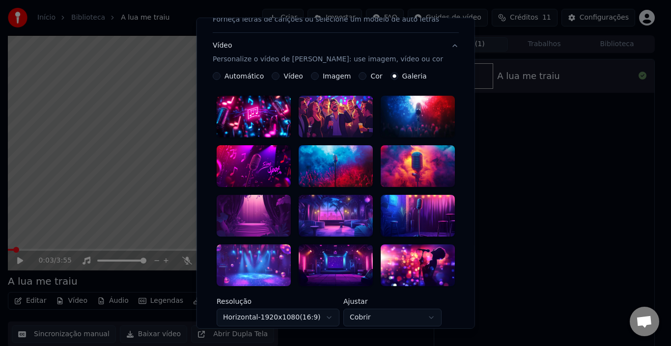
scroll to position [196, 0]
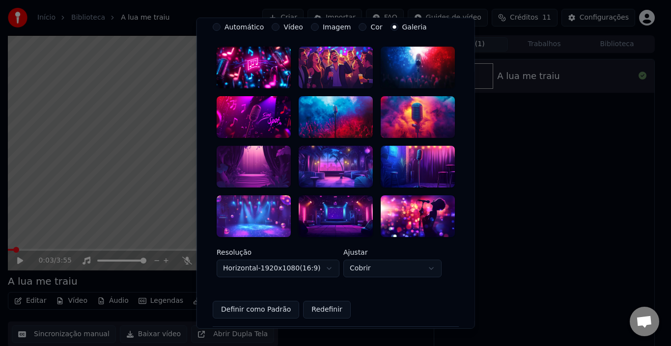
click at [261, 216] on div at bounding box center [254, 216] width 74 height 42
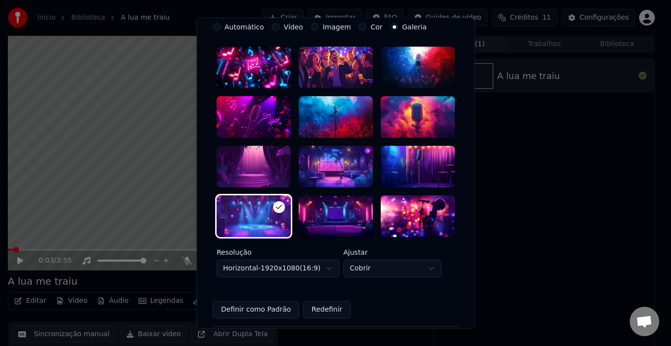
click at [328, 207] on div at bounding box center [336, 216] width 74 height 42
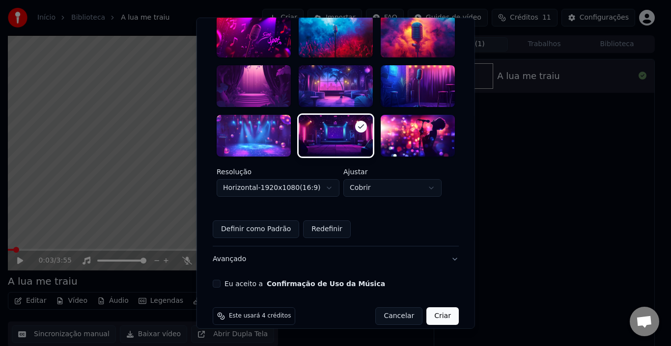
scroll to position [280, 0]
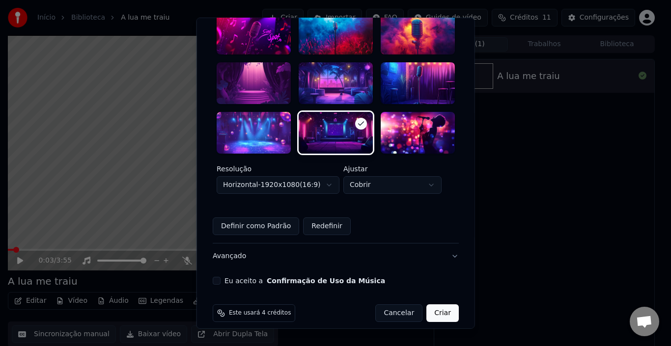
click at [220, 277] on button "Eu aceito a Confirmação de Uso da Música" at bounding box center [217, 281] width 8 height 8
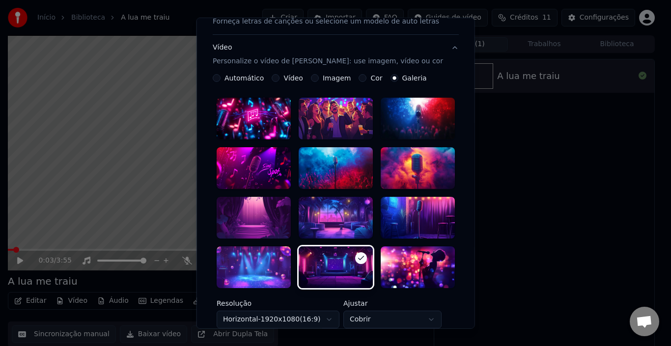
scroll to position [231, 0]
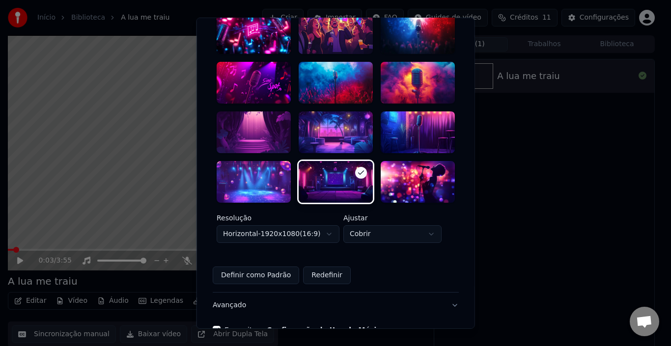
click at [250, 267] on button "Definir como Padrão" at bounding box center [256, 276] width 86 height 18
click at [238, 267] on div "Saved Redefinir" at bounding box center [336, 276] width 246 height 18
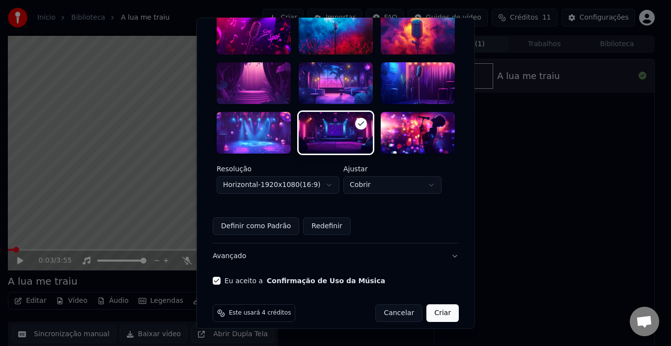
click at [229, 246] on button "Avançado" at bounding box center [336, 257] width 246 height 26
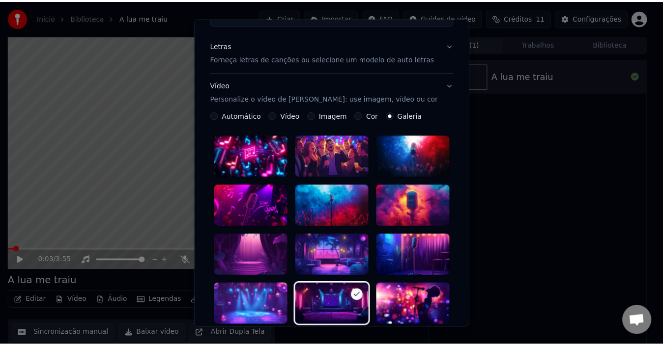
scroll to position [22, 0]
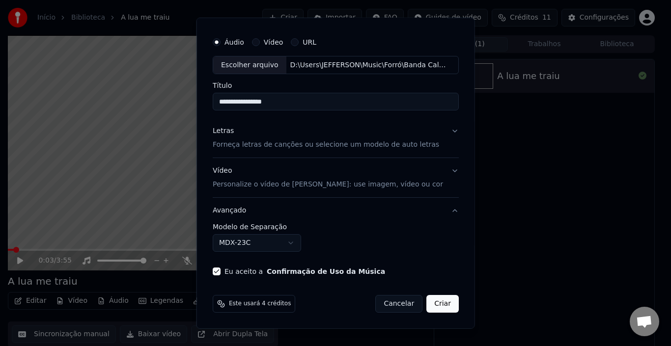
click at [229, 247] on button "MDX-23C" at bounding box center [257, 243] width 88 height 18
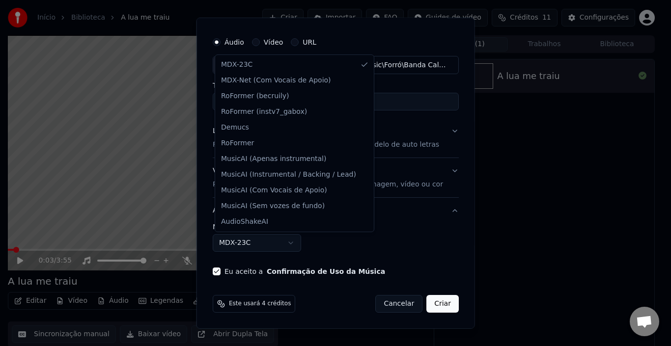
select select "**********"
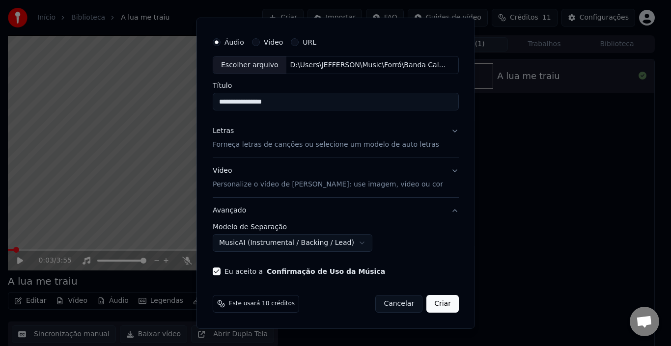
click at [439, 303] on button "Criar" at bounding box center [442, 304] width 32 height 18
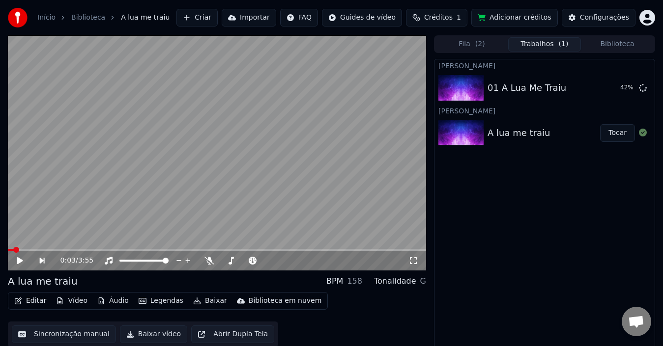
click at [410, 286] on div "Tonalidade" at bounding box center [395, 282] width 42 height 12
click at [423, 283] on div "G" at bounding box center [423, 282] width 6 height 12
click at [412, 283] on div "Tonalidade" at bounding box center [395, 282] width 42 height 12
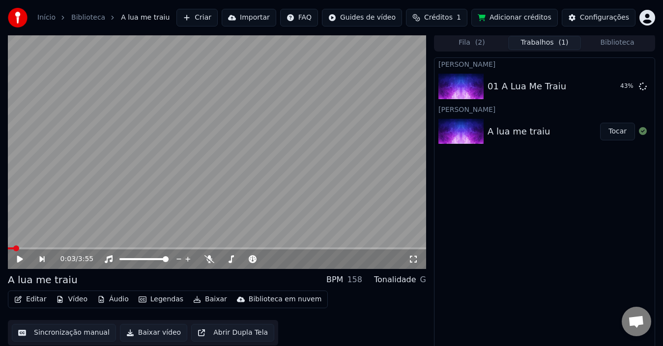
scroll to position [0, 0]
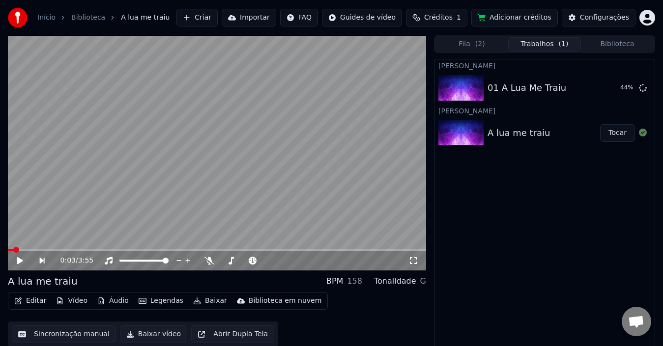
click at [517, 19] on button "Adicionar créditos" at bounding box center [514, 18] width 86 height 18
click at [497, 96] on div "01 A Lua Me Traiu Tocar" at bounding box center [544, 87] width 220 height 33
click at [523, 90] on div "01 A Lua Me Traiu" at bounding box center [526, 88] width 79 height 14
click at [478, 86] on img at bounding box center [460, 88] width 45 height 26
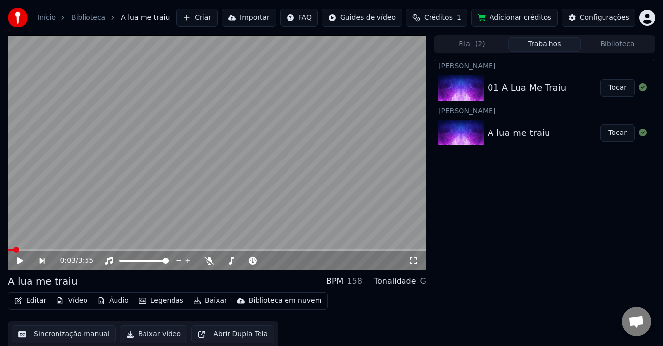
click at [478, 86] on img at bounding box center [460, 88] width 45 height 26
click at [618, 90] on button "Tocar" at bounding box center [617, 88] width 35 height 18
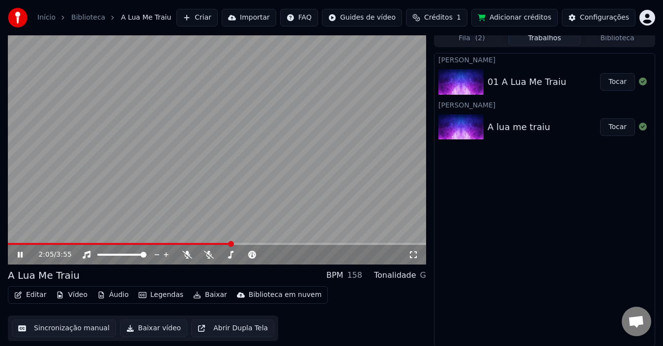
scroll to position [7, 0]
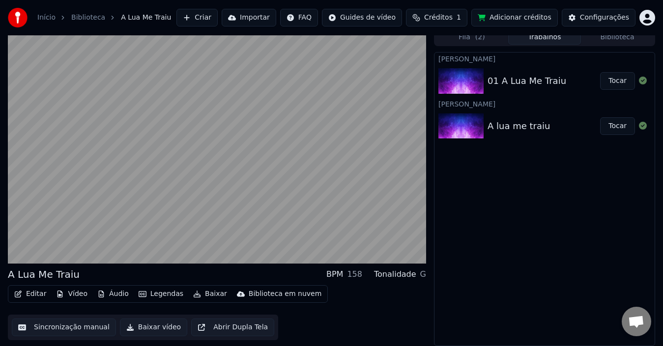
click at [155, 325] on button "Baixar vídeo" at bounding box center [153, 328] width 67 height 18
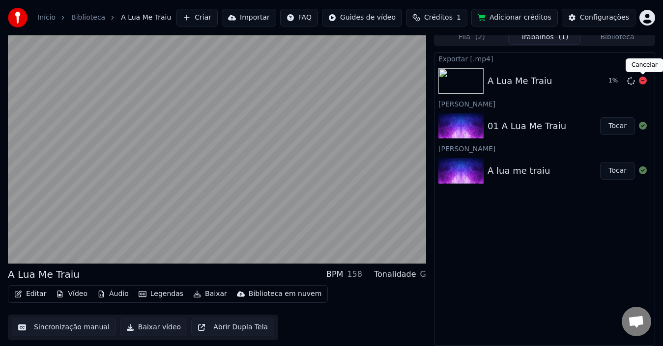
click at [640, 80] on icon at bounding box center [643, 81] width 8 height 8
click at [539, 176] on div "A lua me traiu" at bounding box center [518, 171] width 62 height 14
click at [548, 130] on div "01 A Lua Me Traiu" at bounding box center [526, 126] width 79 height 14
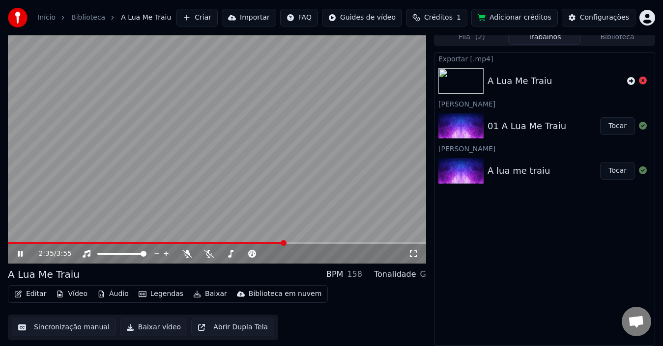
click at [208, 293] on button "Baixar" at bounding box center [210, 294] width 42 height 14
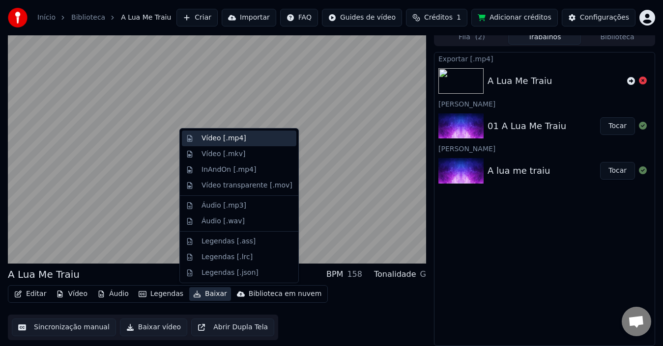
click at [236, 138] on div "Vídeo [.mp4]" at bounding box center [223, 139] width 45 height 10
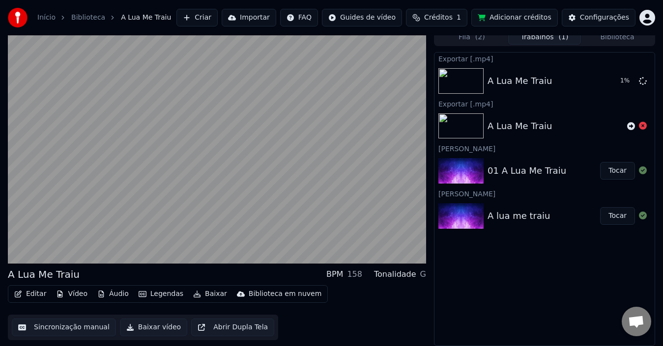
scroll to position [0, 0]
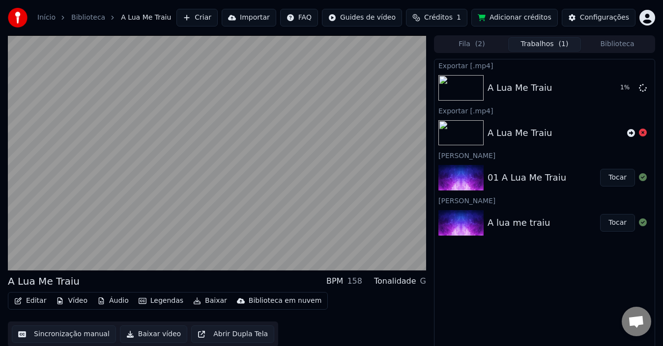
click at [616, 46] on button "Biblioteca" at bounding box center [617, 44] width 73 height 14
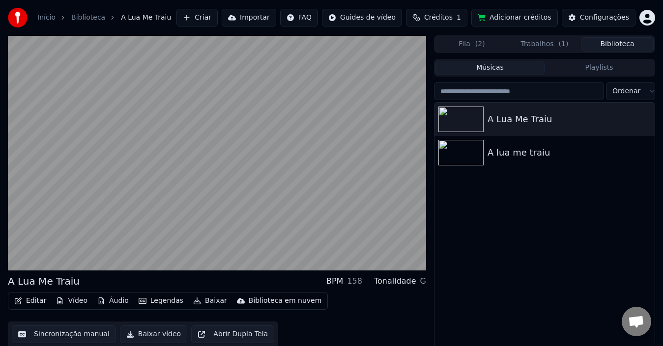
click at [478, 48] on span "( 2 )" at bounding box center [480, 44] width 10 height 10
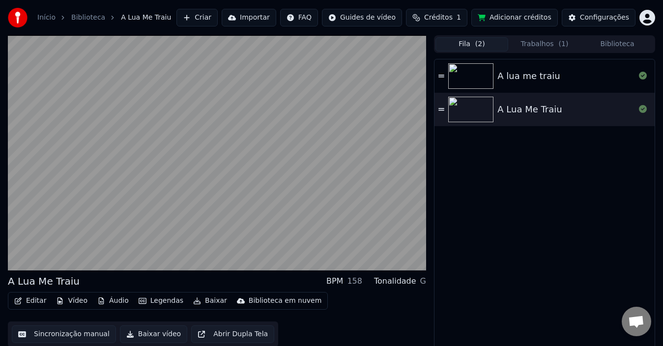
click at [521, 45] on button "Trabalhos ( 1 )" at bounding box center [544, 44] width 73 height 14
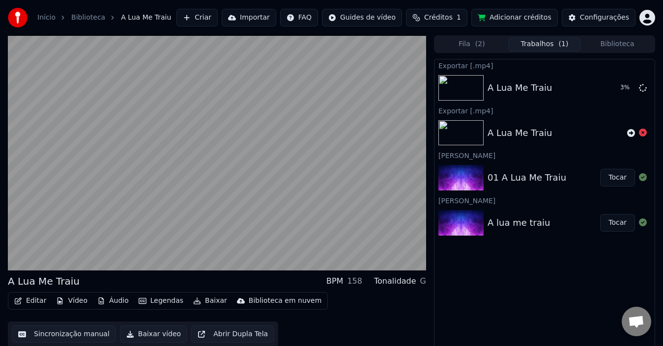
click at [452, 17] on span "Créditos" at bounding box center [438, 18] width 28 height 10
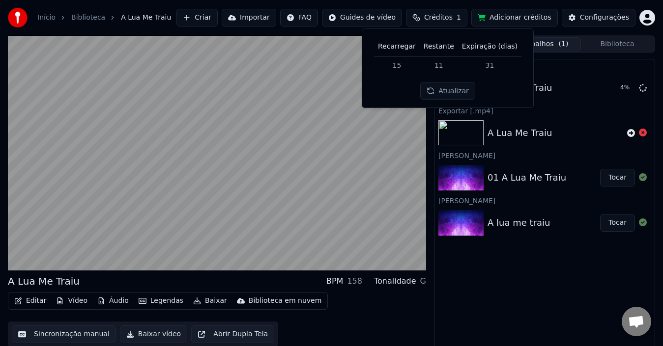
click at [443, 68] on td "11" at bounding box center [438, 65] width 38 height 18
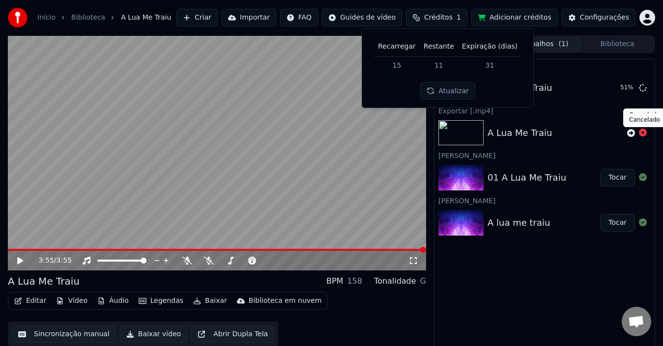
click at [643, 135] on icon at bounding box center [643, 133] width 8 height 8
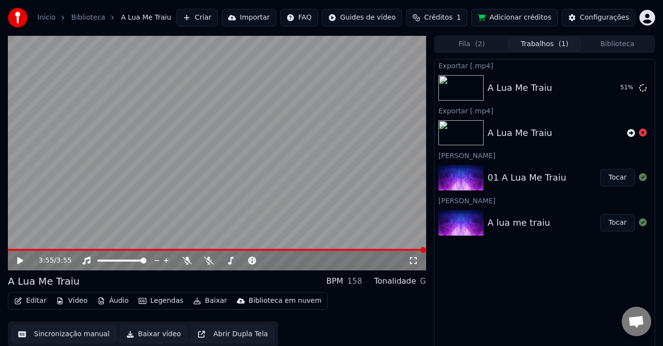
click at [642, 134] on icon at bounding box center [643, 133] width 8 height 8
click at [643, 134] on icon at bounding box center [643, 133] width 8 height 8
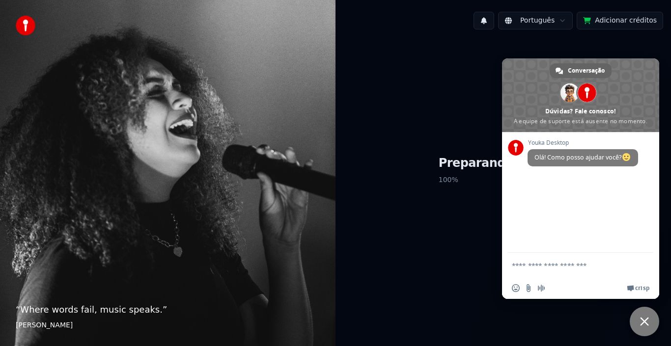
click at [644, 323] on span "Bate-papo" at bounding box center [644, 321] width 9 height 9
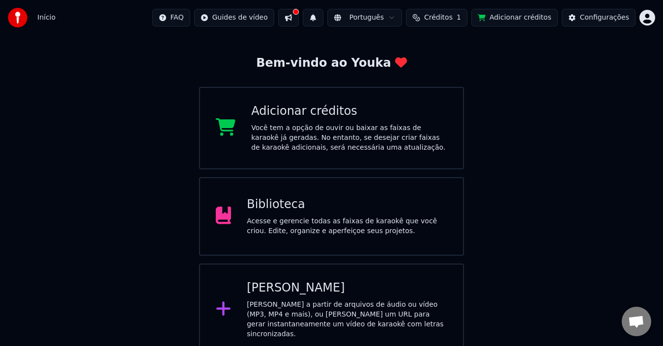
click at [348, 240] on div "Biblioteca Acesse e gerencie todas as faixas de karaokê que você criou. Edite, …" at bounding box center [331, 216] width 265 height 79
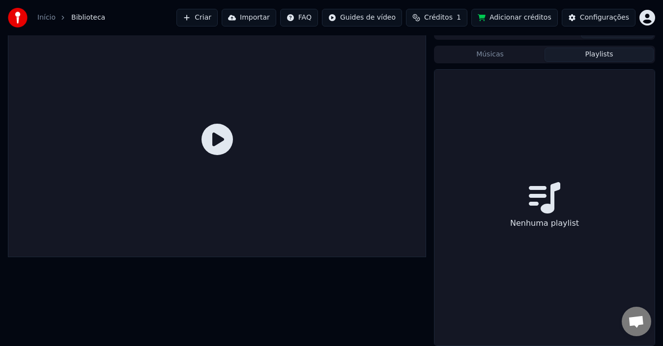
scroll to position [13, 0]
click at [581, 52] on button "Playlists" at bounding box center [598, 55] width 109 height 14
click at [507, 52] on button "Músicas" at bounding box center [489, 55] width 109 height 14
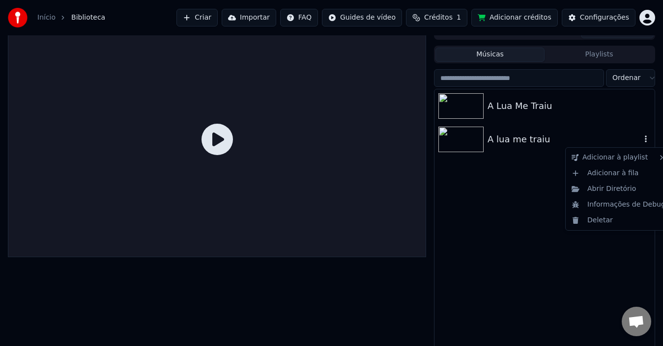
click at [645, 140] on icon "button" at bounding box center [645, 139] width 2 height 7
click at [603, 219] on div "Deletar" at bounding box center [618, 221] width 102 height 16
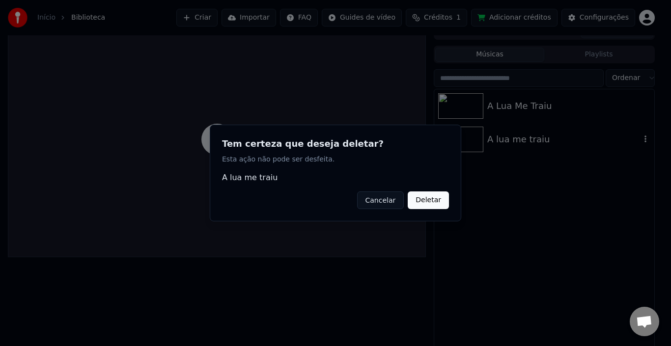
click at [440, 207] on button "Deletar" at bounding box center [428, 201] width 41 height 18
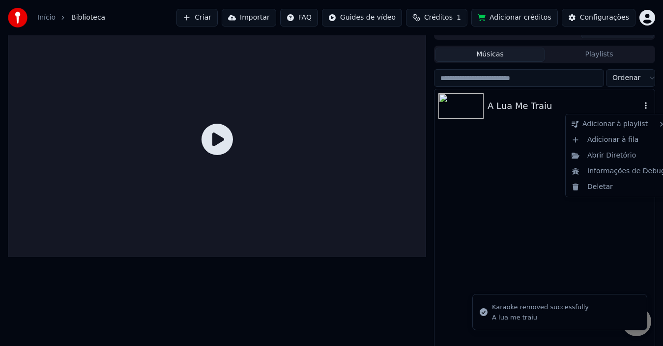
click at [646, 106] on icon "button" at bounding box center [645, 105] width 2 height 7
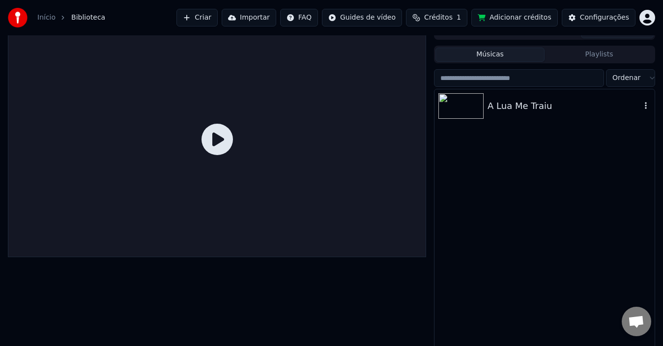
click at [557, 109] on div "A Lua Me Traiu" at bounding box center [563, 106] width 153 height 14
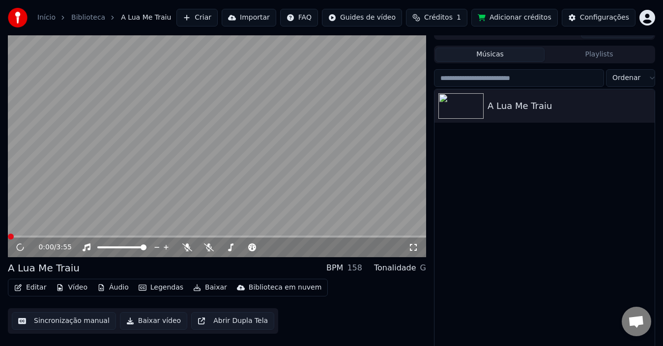
click at [205, 288] on button "Baixar" at bounding box center [210, 288] width 42 height 14
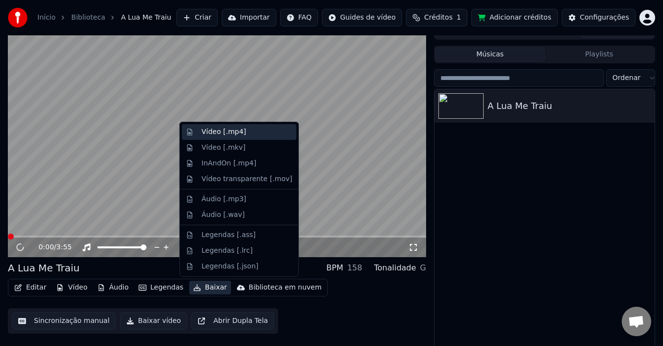
click at [240, 130] on div "Vídeo [.mp4]" at bounding box center [223, 132] width 45 height 10
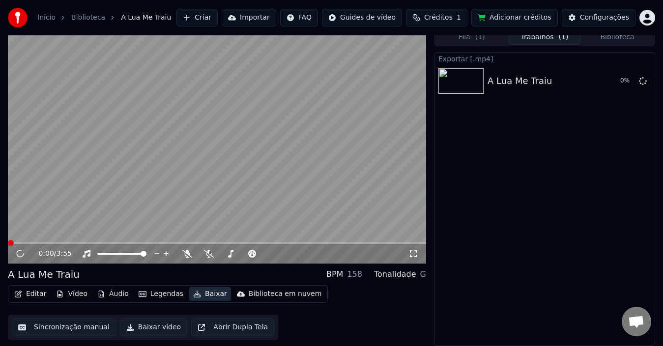
scroll to position [7, 0]
click at [21, 256] on icon at bounding box center [27, 254] width 23 height 8
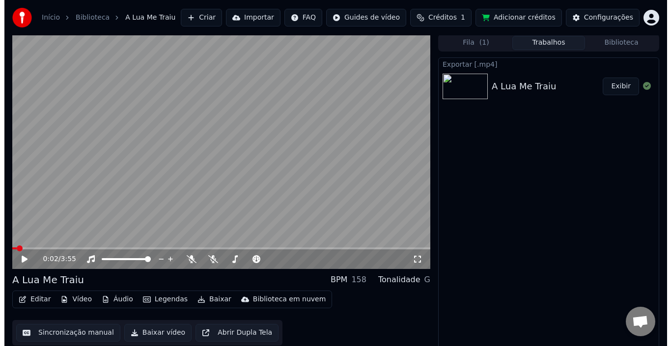
scroll to position [0, 0]
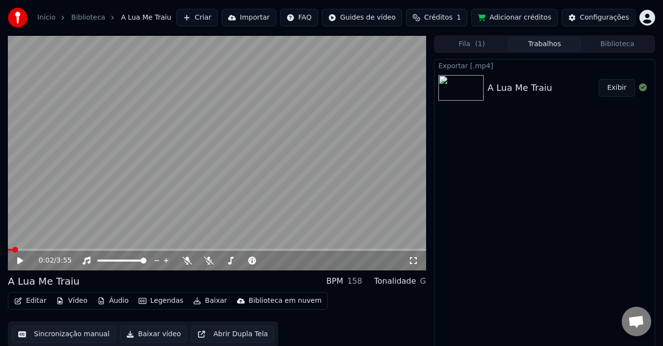
click at [618, 89] on button "Exibir" at bounding box center [616, 88] width 36 height 18
click at [218, 16] on button "Criar" at bounding box center [196, 18] width 41 height 18
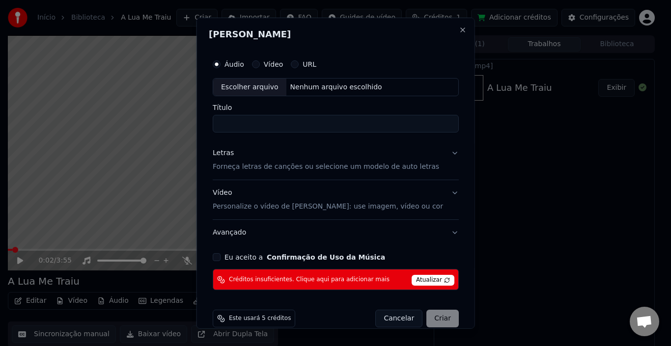
click at [257, 84] on div "Escolher arquivo" at bounding box center [249, 87] width 73 height 18
drag, startPoint x: 234, startPoint y: 123, endPoint x: 216, endPoint y: 125, distance: 18.2
click at [216, 124] on input "**********" at bounding box center [336, 124] width 246 height 18
type input "**********"
click at [340, 166] on p "Forneça letras de canções ou selecione um modelo de auto letras" at bounding box center [326, 167] width 226 height 10
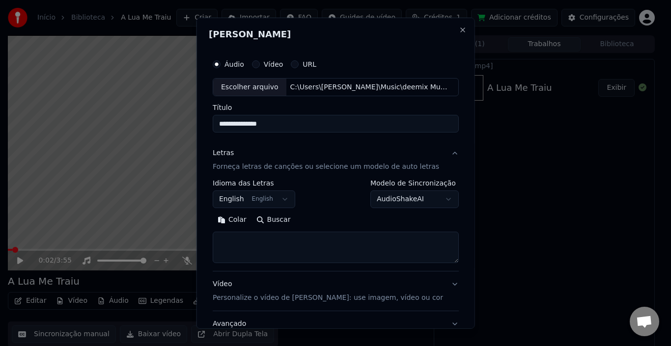
click at [340, 166] on p "Forneça letras de canções ou selecione um modelo de auto letras" at bounding box center [326, 167] width 226 height 10
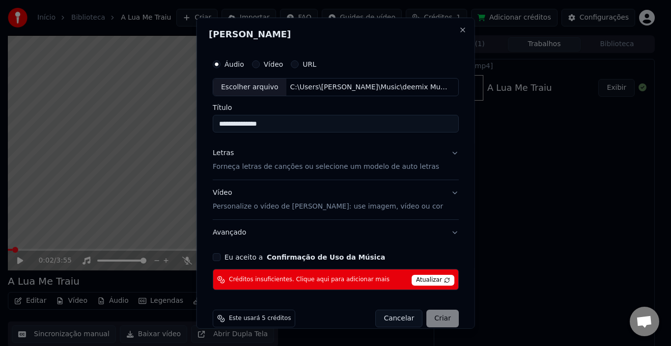
click at [237, 169] on p "Forneça letras de canções ou selecione um modelo de auto letras" at bounding box center [326, 167] width 226 height 10
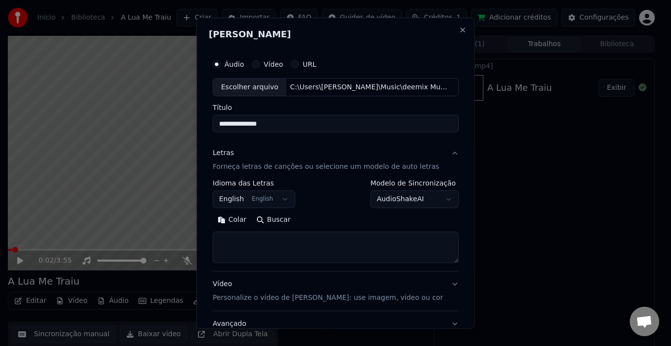
click at [243, 238] on textarea at bounding box center [336, 247] width 246 height 31
paste textarea "**********"
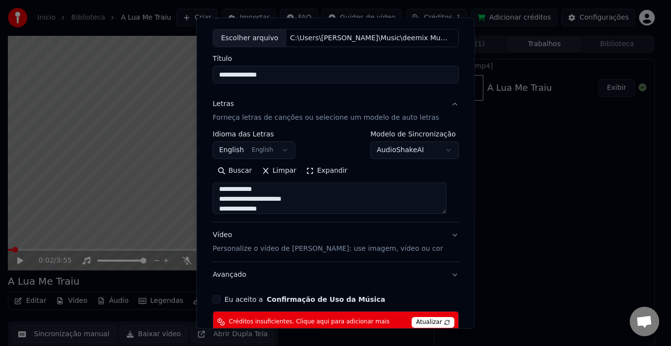
type textarea "**********"
click at [238, 237] on div "Vídeo Personalize o vídeo de karaokê: use imagem, vídeo ou cor" at bounding box center [328, 242] width 230 height 24
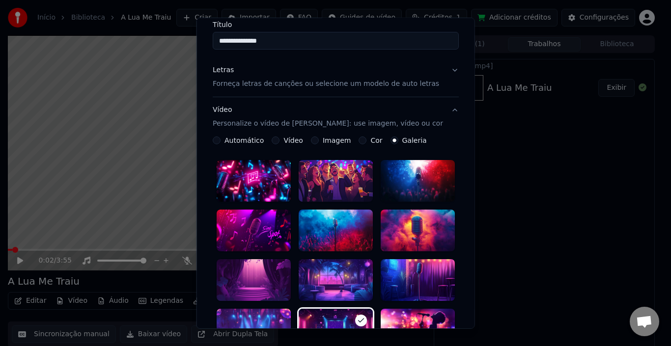
scroll to position [147, 0]
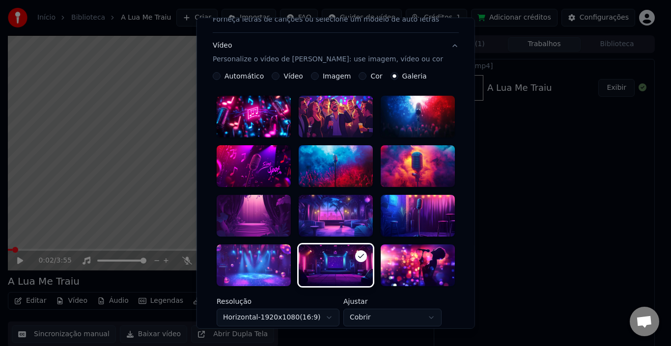
click at [257, 251] on div at bounding box center [254, 266] width 74 height 42
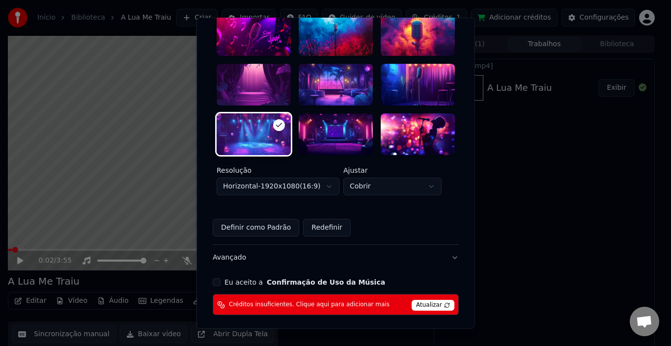
scroll to position [295, 0]
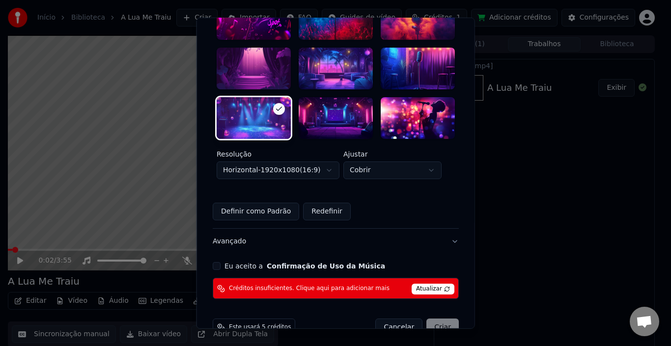
click at [221, 262] on button "Eu aceito a Confirmação de Uso da Música" at bounding box center [217, 266] width 8 height 8
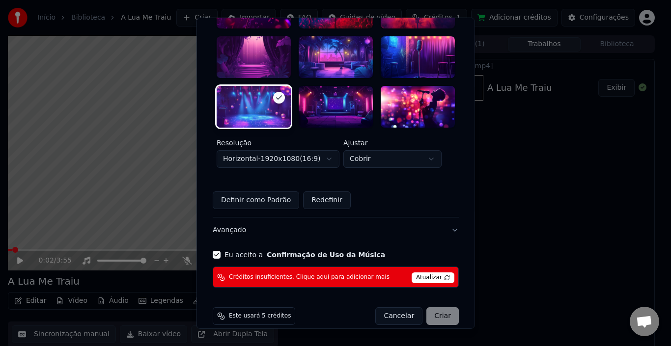
scroll to position [308, 0]
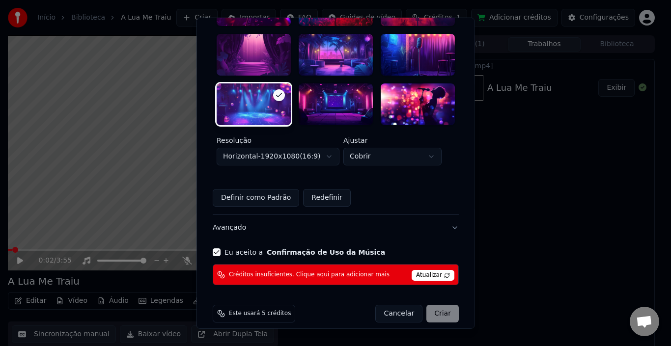
click at [435, 270] on span "Atualizar" at bounding box center [433, 275] width 43 height 11
click at [257, 310] on span "Este usará 5 créditos" at bounding box center [260, 314] width 62 height 8
click at [224, 310] on icon at bounding box center [221, 314] width 8 height 8
click at [231, 310] on span "Este usará 5 créditos" at bounding box center [260, 314] width 62 height 8
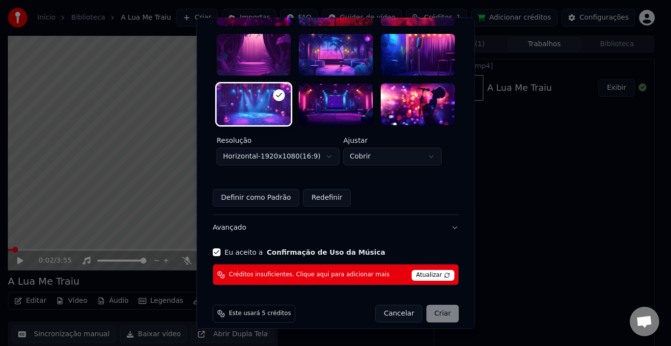
click at [422, 270] on span "Atualizar" at bounding box center [433, 275] width 43 height 11
click at [338, 271] on span "Créditos insuficientes. Clique aqui para adicionar mais" at bounding box center [309, 275] width 161 height 8
click at [395, 305] on button "Cancelar" at bounding box center [398, 314] width 47 height 18
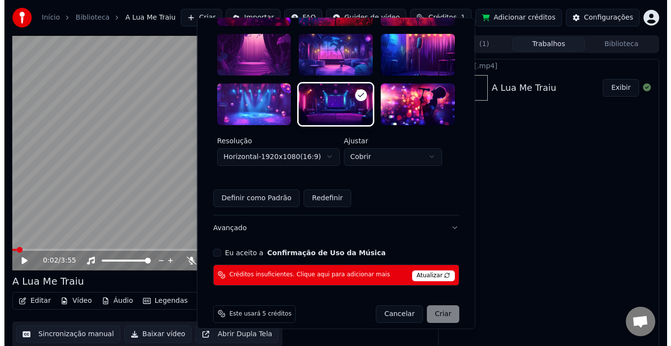
scroll to position [307, 0]
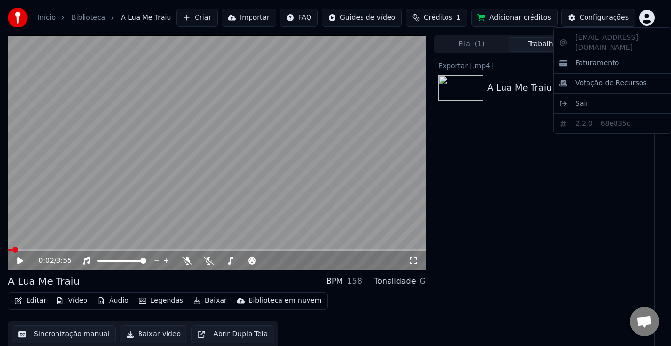
click at [647, 19] on html "Início Biblioteca A Lua Me Traiu Criar Importar FAQ Guides de vídeo Créditos 1 …" at bounding box center [335, 173] width 671 height 346
click at [575, 99] on span "Sair" at bounding box center [581, 104] width 13 height 10
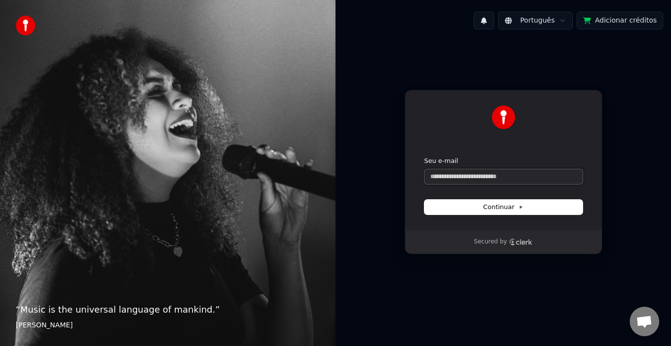
click at [483, 178] on input "Seu e-mail" at bounding box center [503, 176] width 158 height 15
click at [526, 210] on button "Continuar" at bounding box center [503, 207] width 158 height 15
type input "**********"
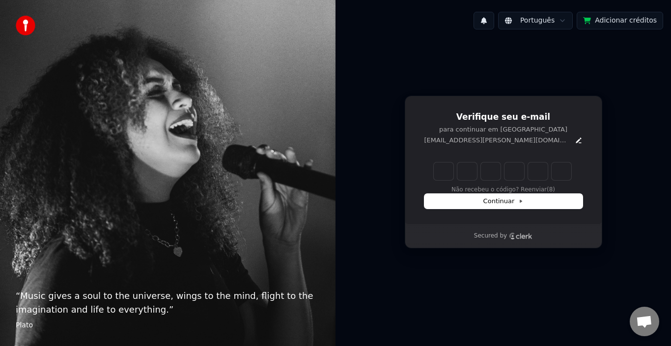
type input "******"
type input "*"
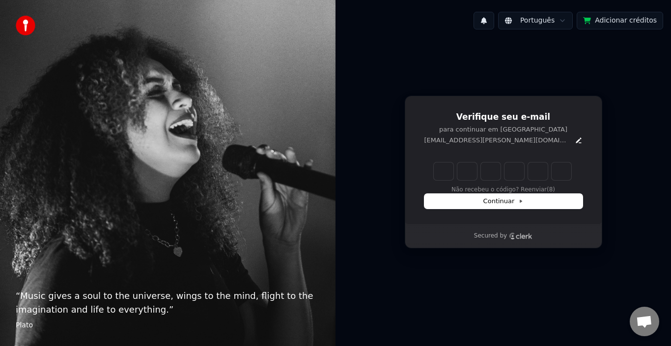
type input "*"
